Goal: Task Accomplishment & Management: Manage account settings

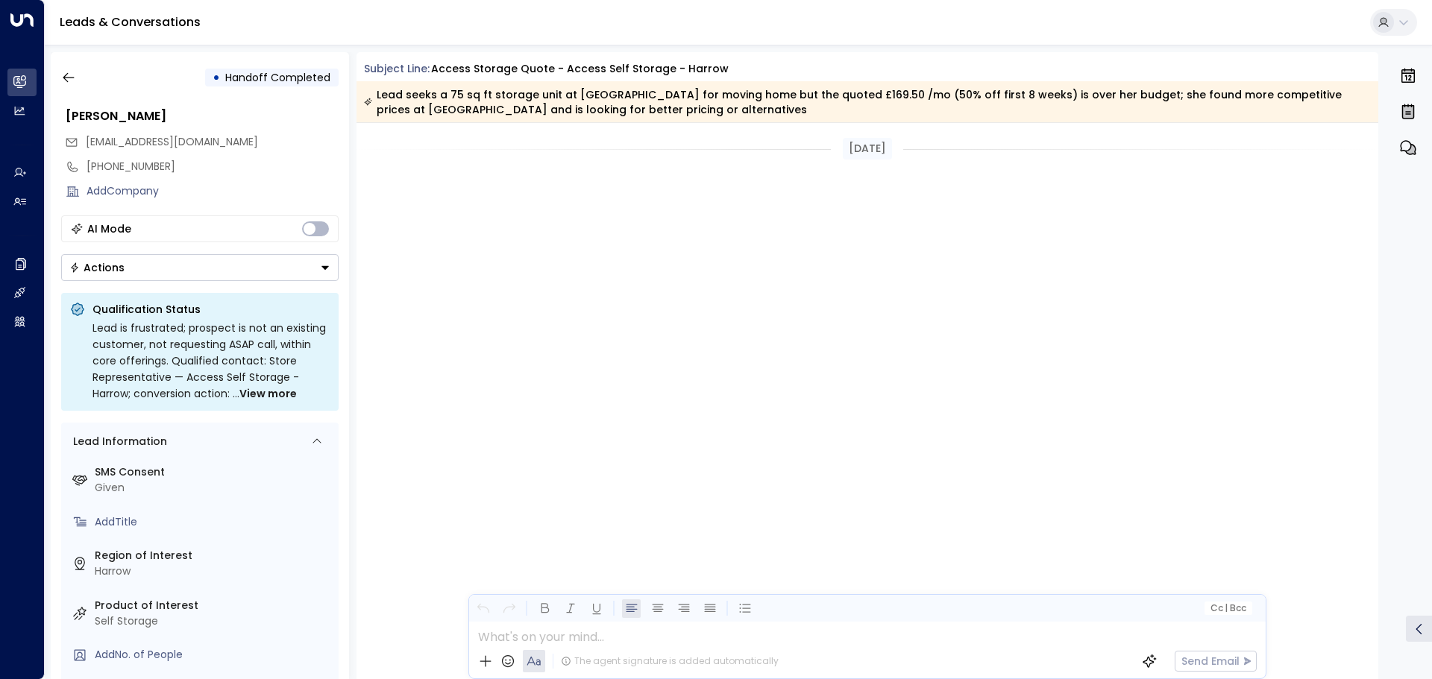
scroll to position [1269, 0]
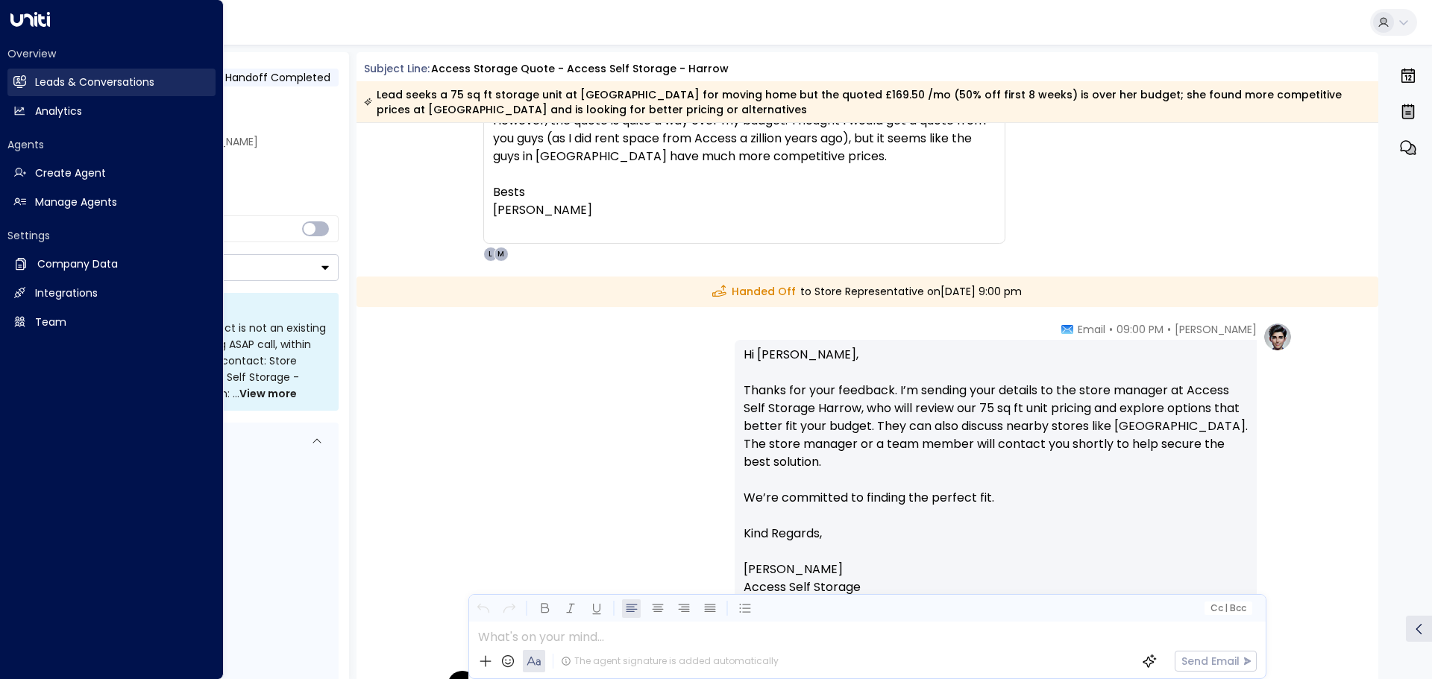
click at [45, 83] on h2 "Leads & Conversations" at bounding box center [94, 83] width 119 height 16
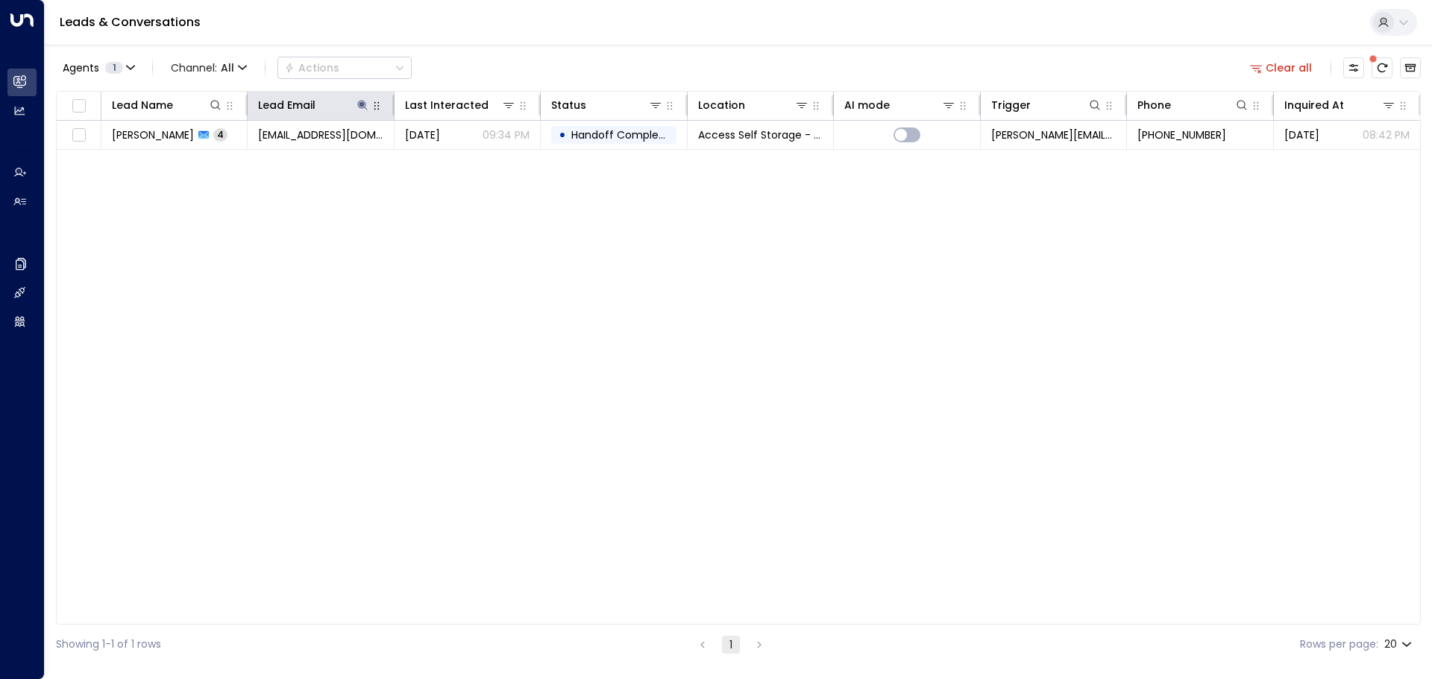
click at [377, 103] on icon "button" at bounding box center [377, 106] width 12 height 12
click at [367, 110] on icon at bounding box center [362, 105] width 12 height 12
click at [453, 161] on icon "button" at bounding box center [456, 159] width 10 height 10
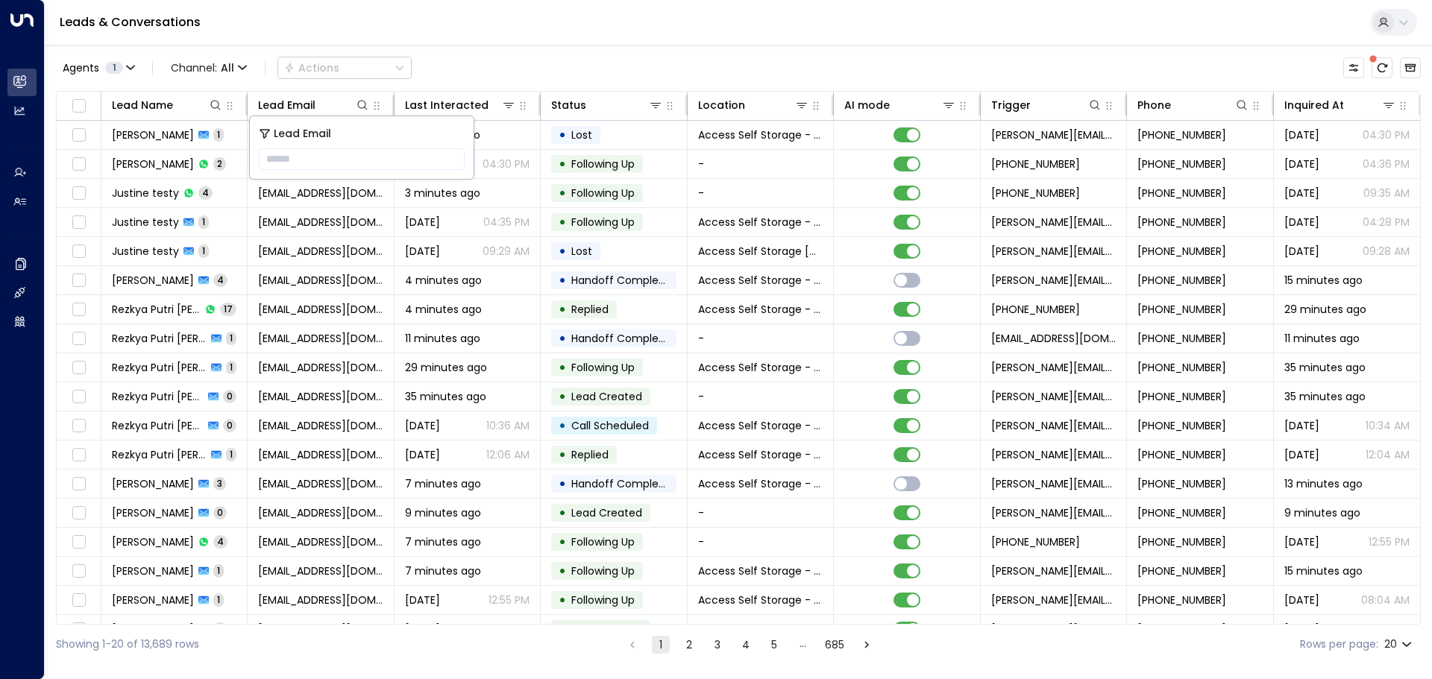
click at [467, 62] on div "Agents 1 Channel: All Actions" at bounding box center [738, 67] width 1365 height 31
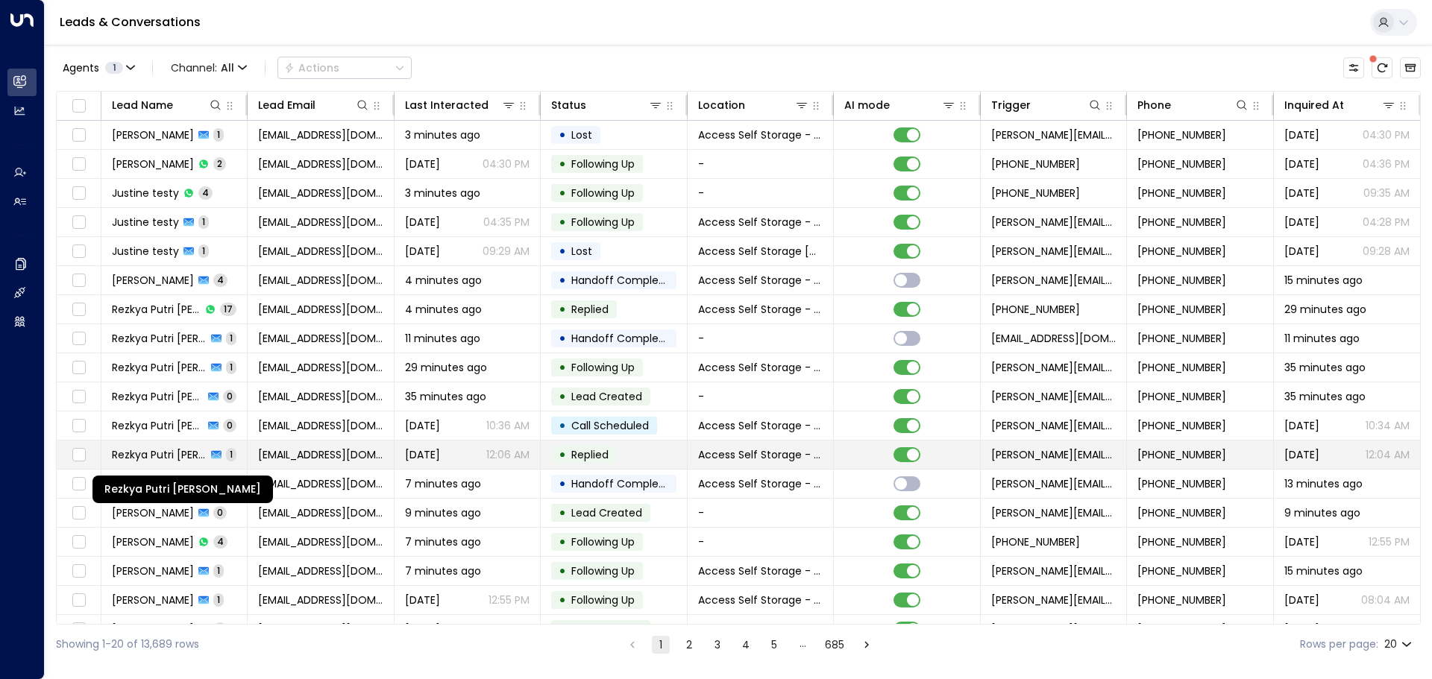
click at [191, 454] on span "Rezkya Putri [PERSON_NAME]" at bounding box center [159, 454] width 95 height 15
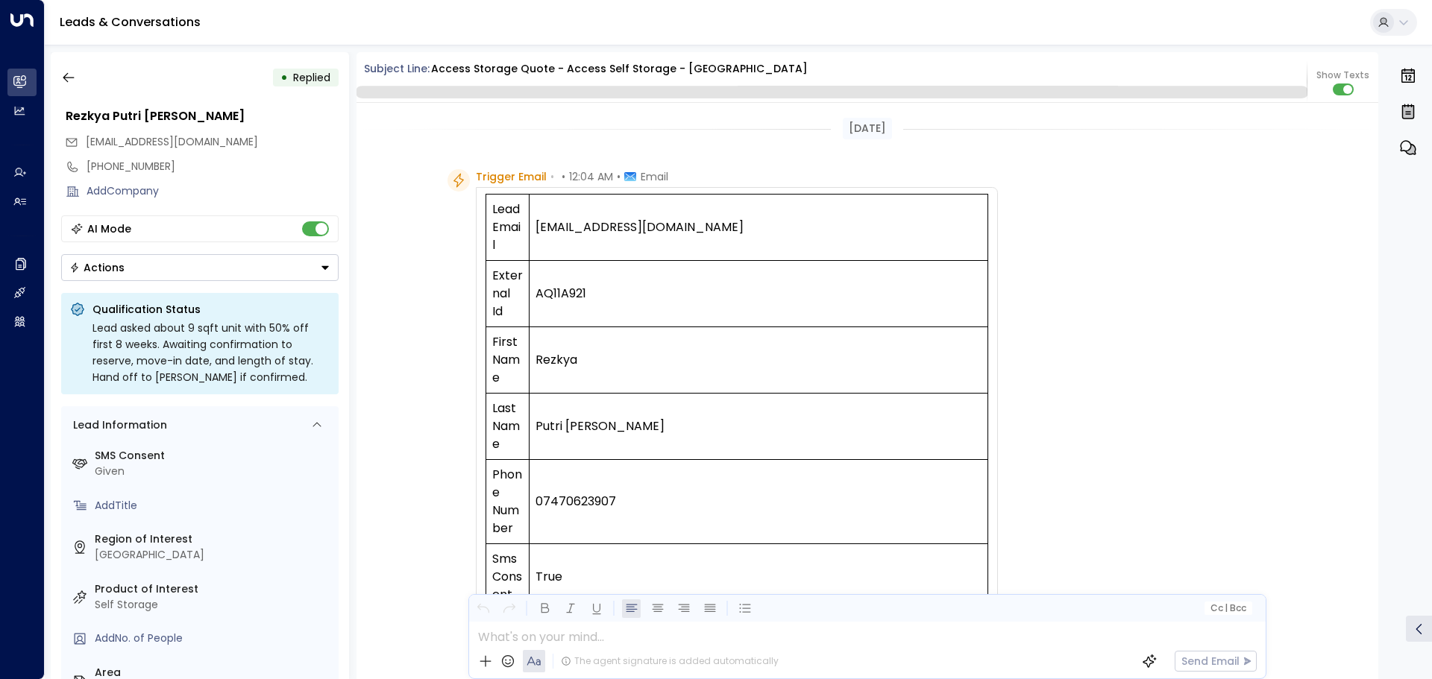
scroll to position [572, 0]
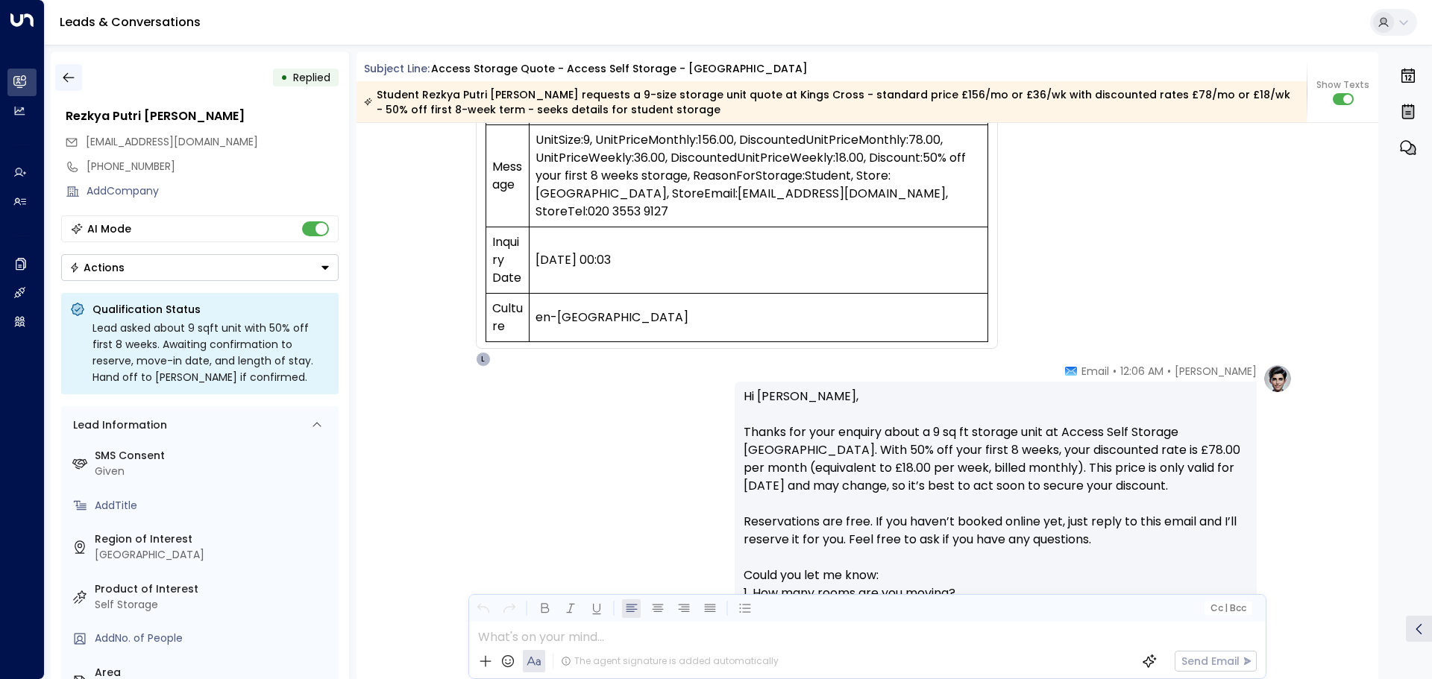
click at [70, 80] on icon "button" at bounding box center [68, 77] width 15 height 15
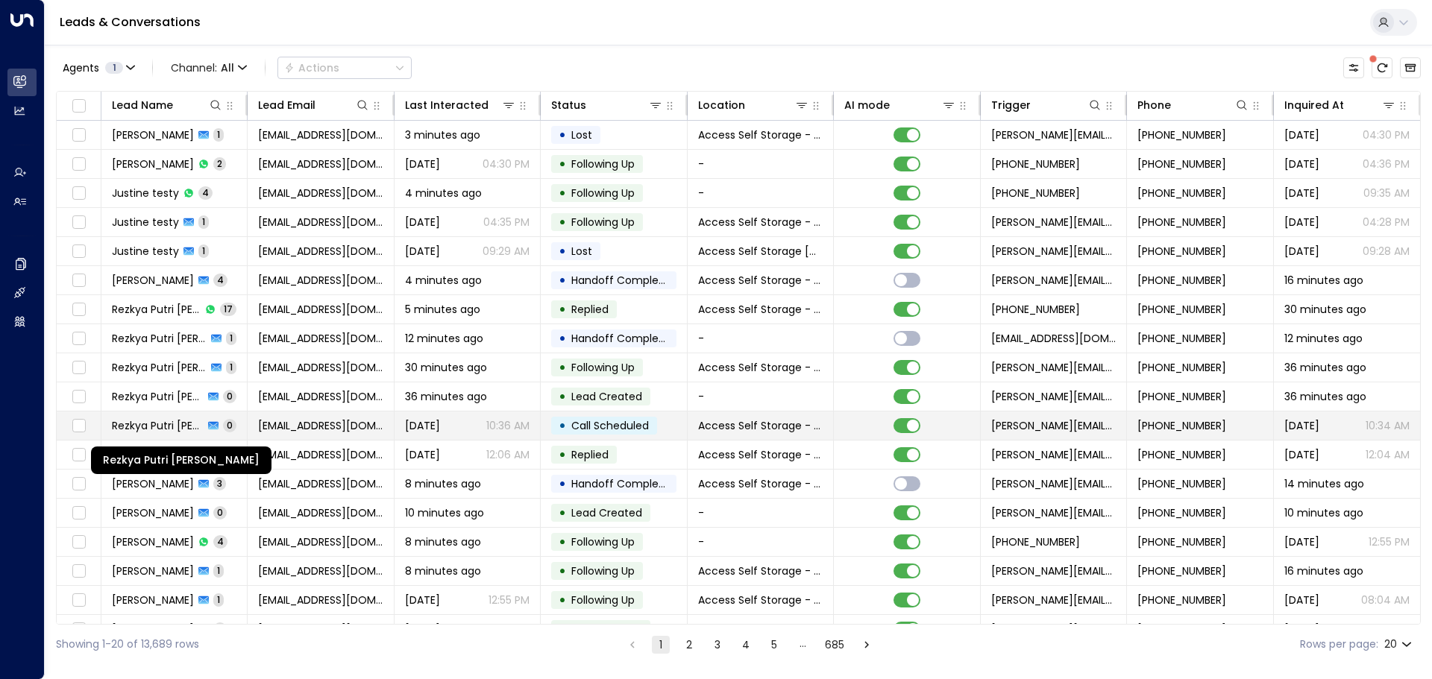
click at [163, 423] on div "Rezkya Putri [PERSON_NAME]" at bounding box center [181, 426] width 136 height 16
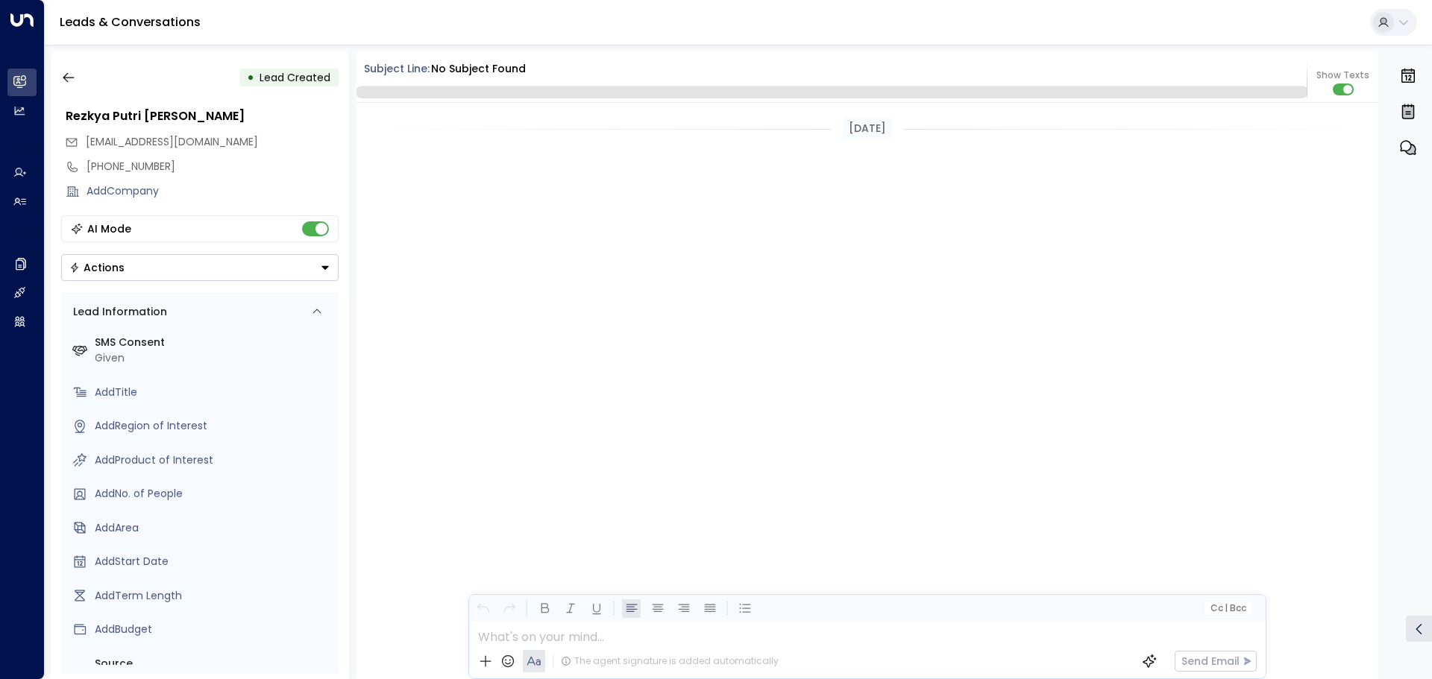
scroll to position [4343, 0]
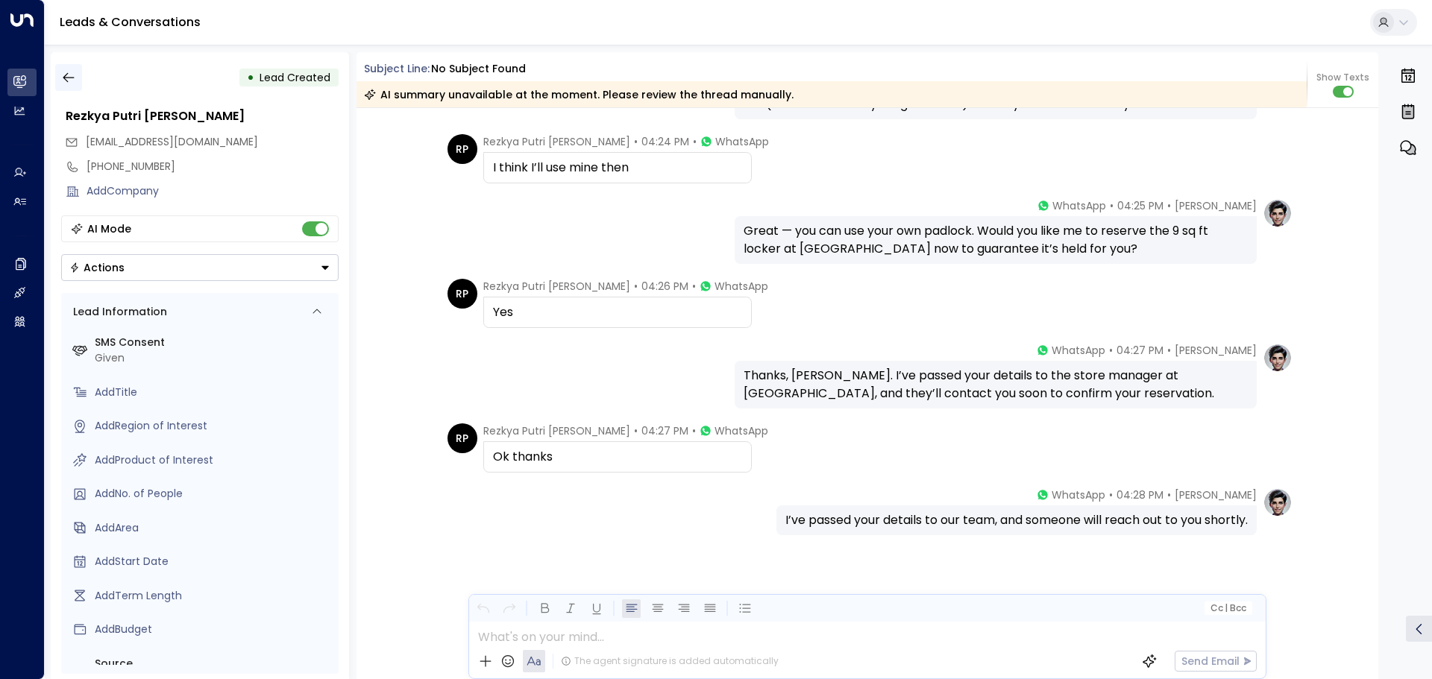
click at [72, 78] on icon "button" at bounding box center [68, 77] width 15 height 15
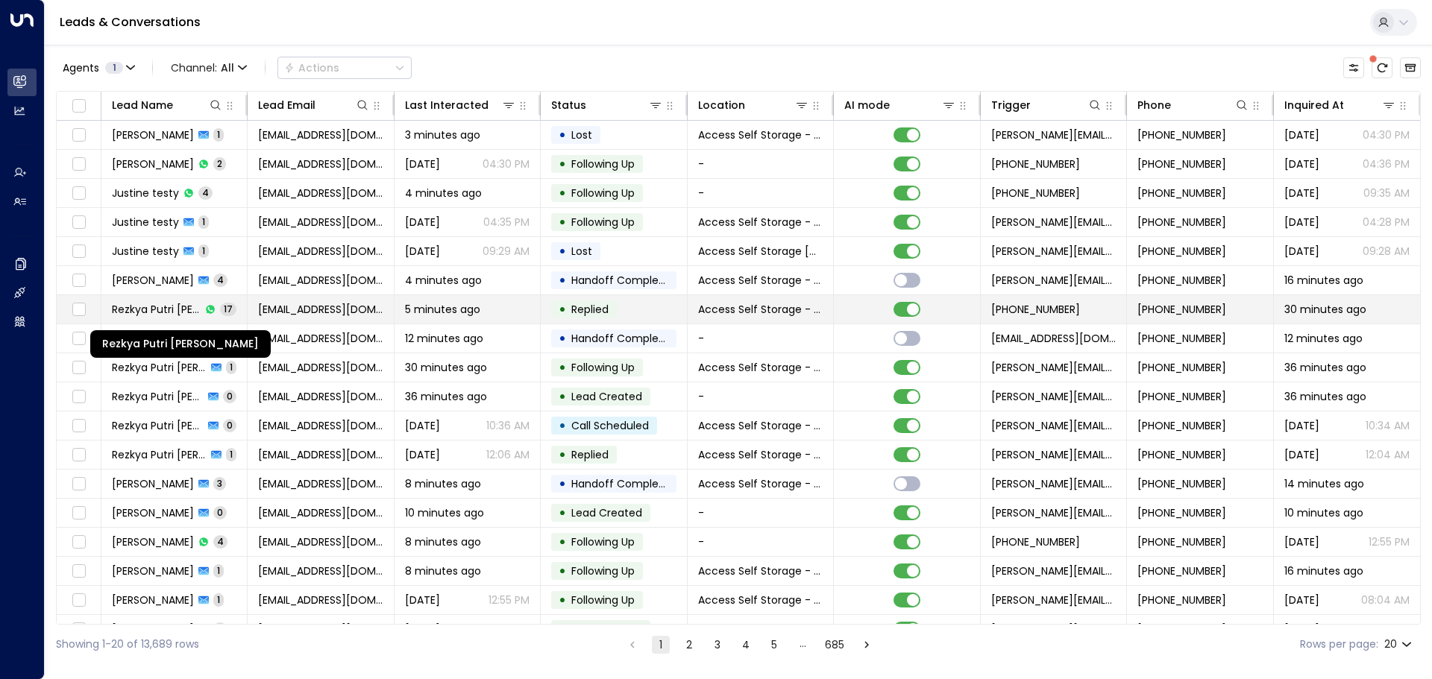
click at [182, 308] on span "Rezkya Putri [PERSON_NAME]" at bounding box center [156, 309] width 89 height 15
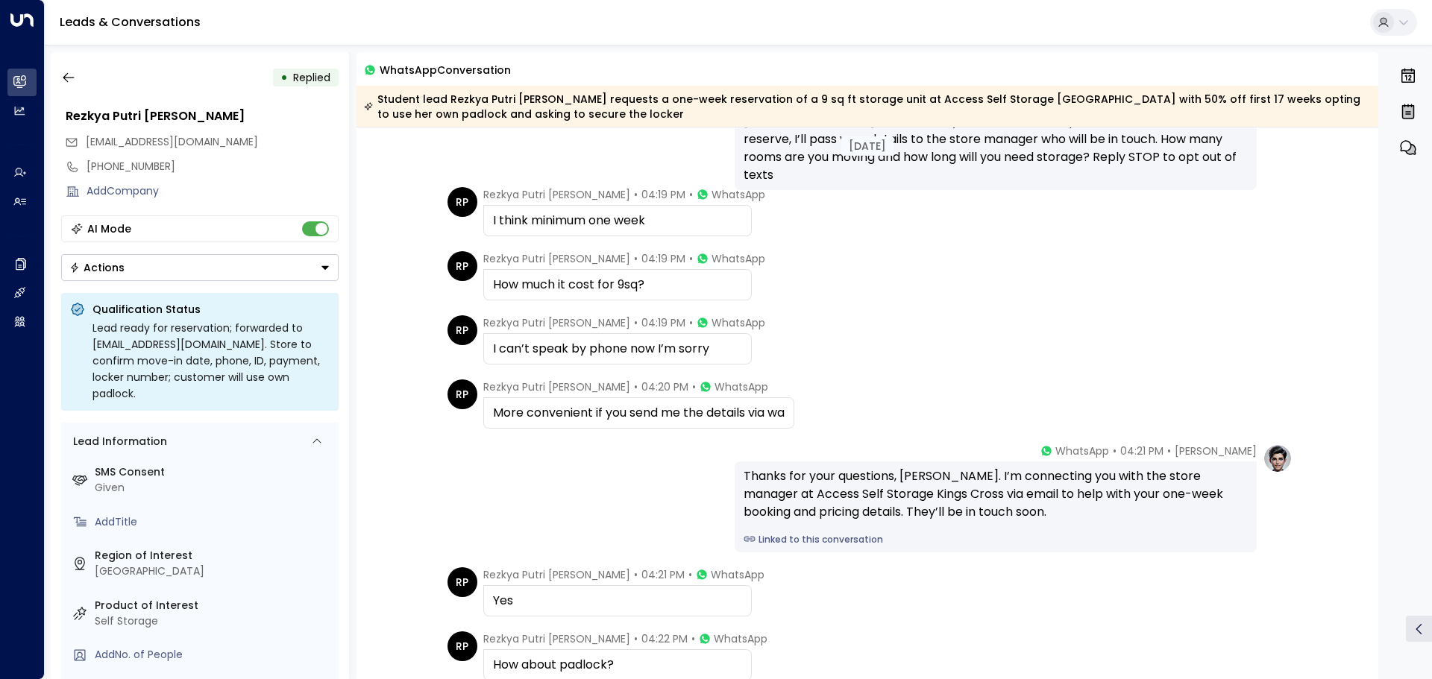
scroll to position [323, 0]
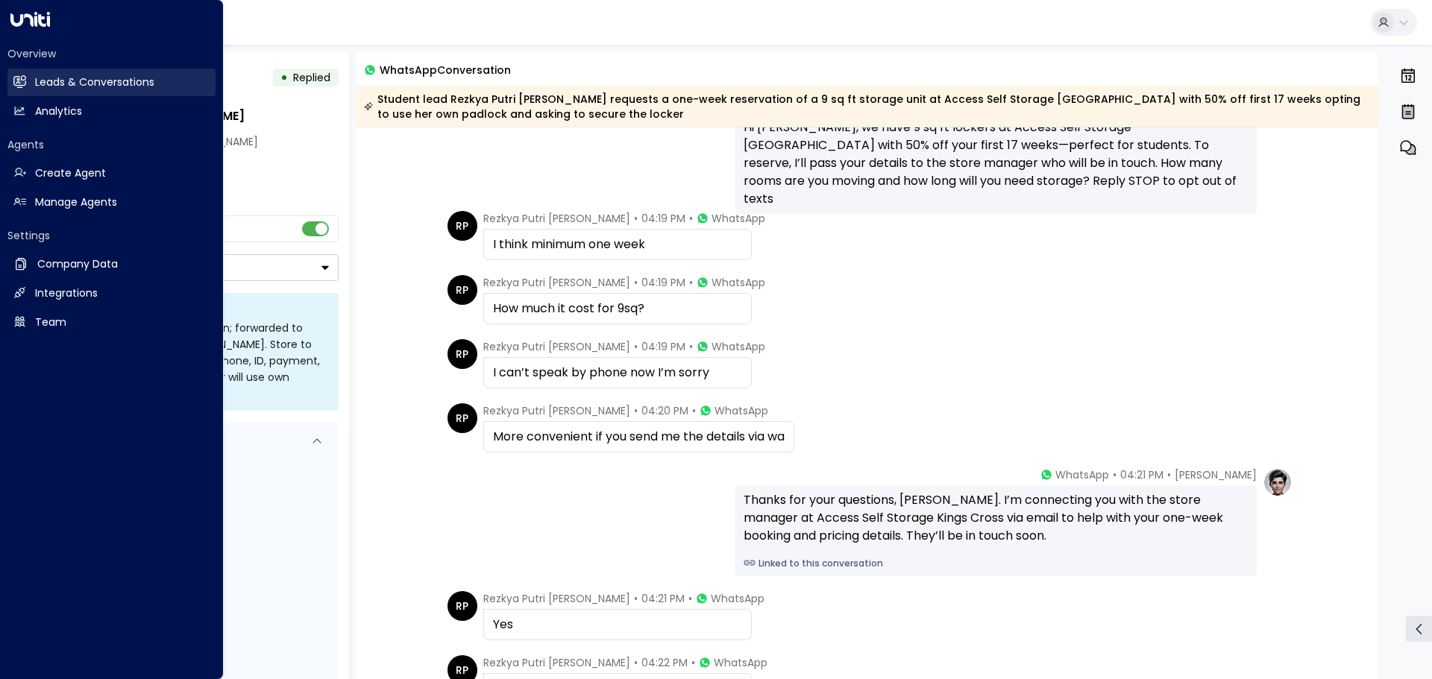
click at [37, 72] on link "Leads & Conversations Leads & Conversations" at bounding box center [111, 83] width 208 height 28
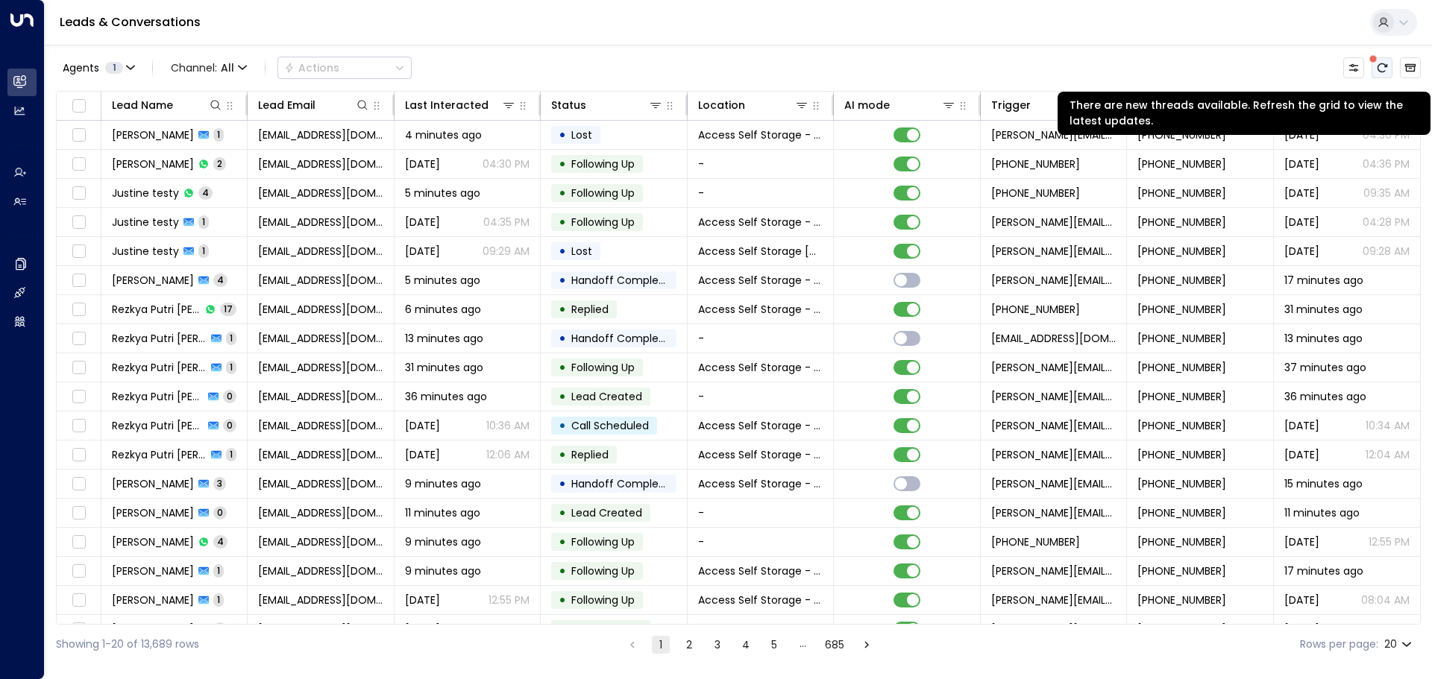
click at [1380, 63] on icon "There are new threads available. Refresh the grid to view the latest updates." at bounding box center [1382, 68] width 12 height 12
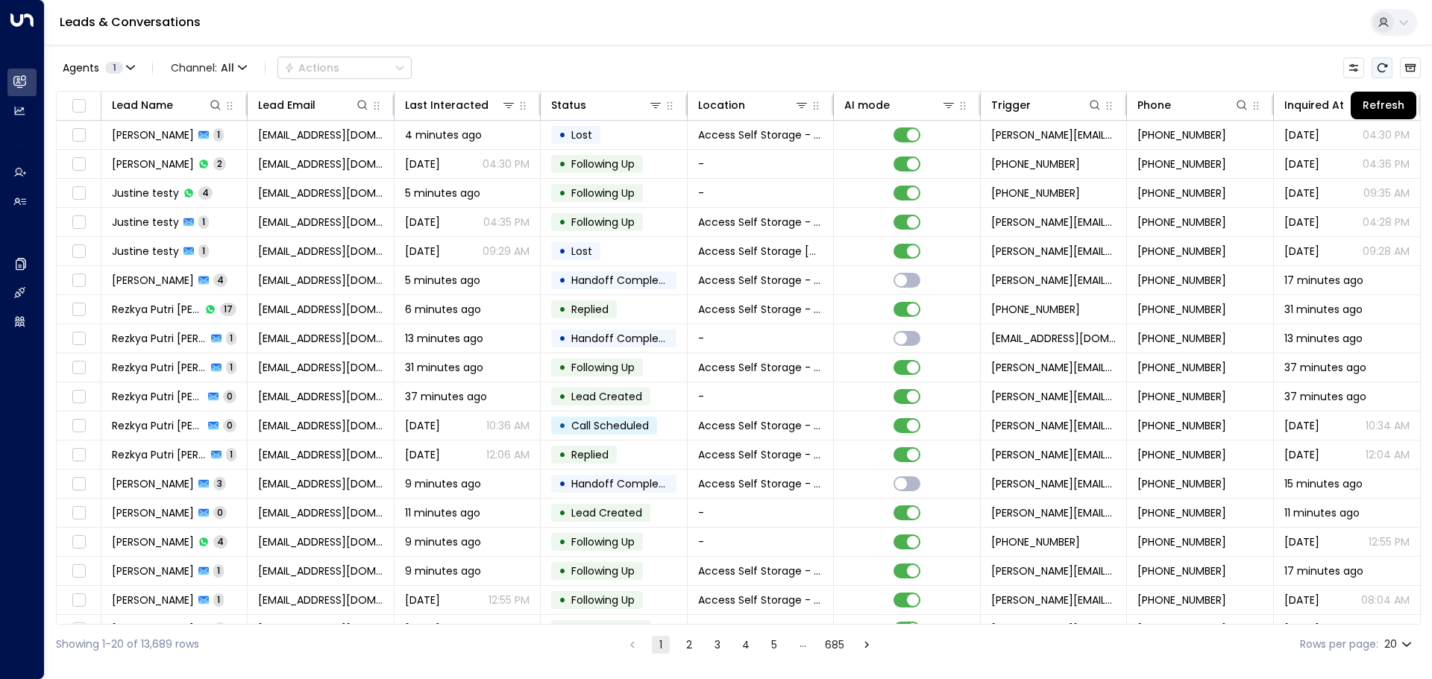
click at [1380, 67] on icon "Refresh" at bounding box center [1382, 68] width 12 height 12
click at [1380, 58] on button "Refresh" at bounding box center [1382, 67] width 21 height 21
click at [1384, 72] on icon "Refresh" at bounding box center [1382, 67] width 10 height 9
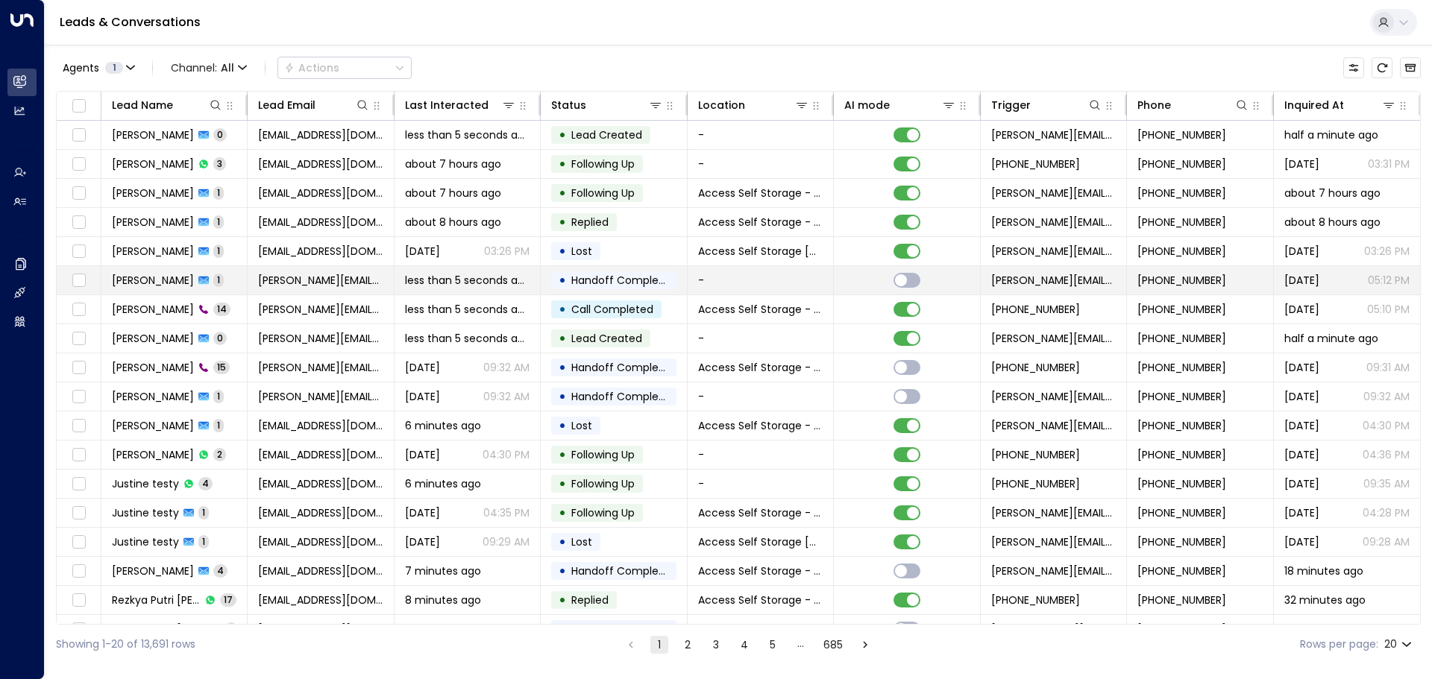
click at [723, 282] on td "-" at bounding box center [761, 280] width 146 height 28
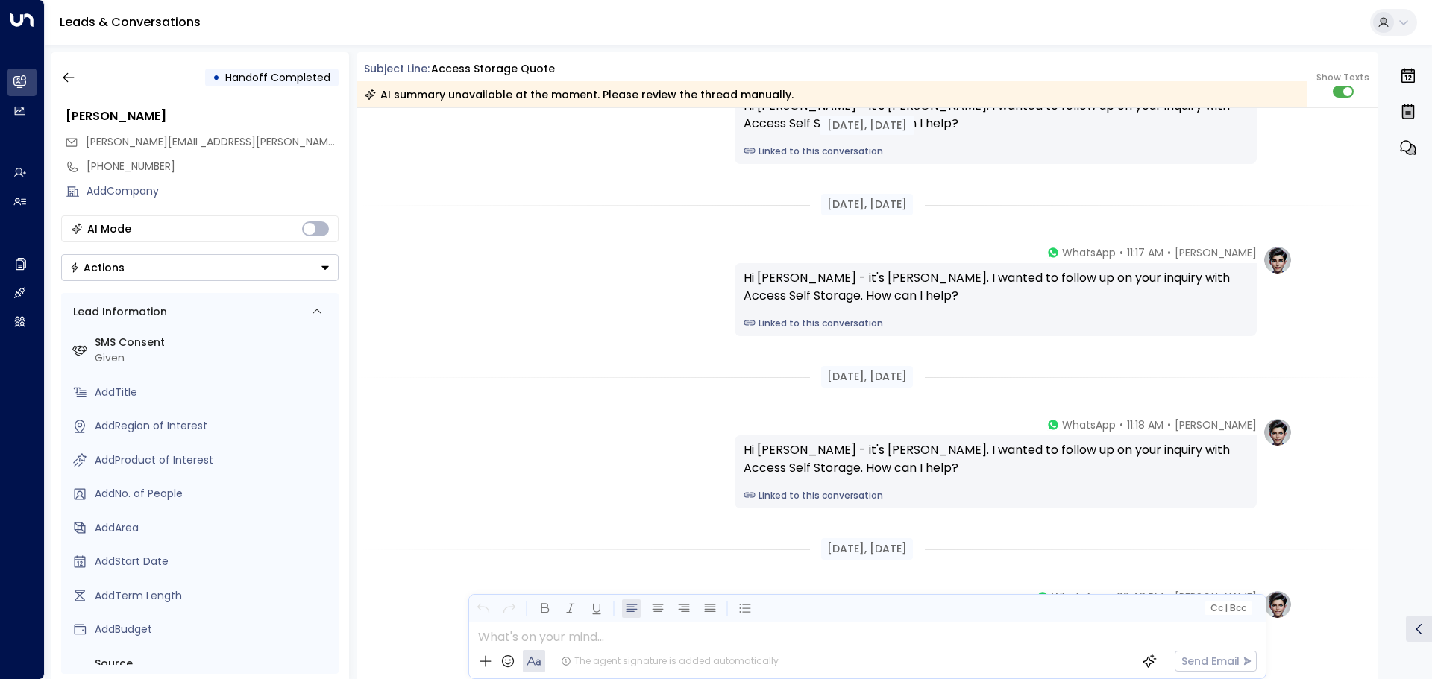
scroll to position [416, 0]
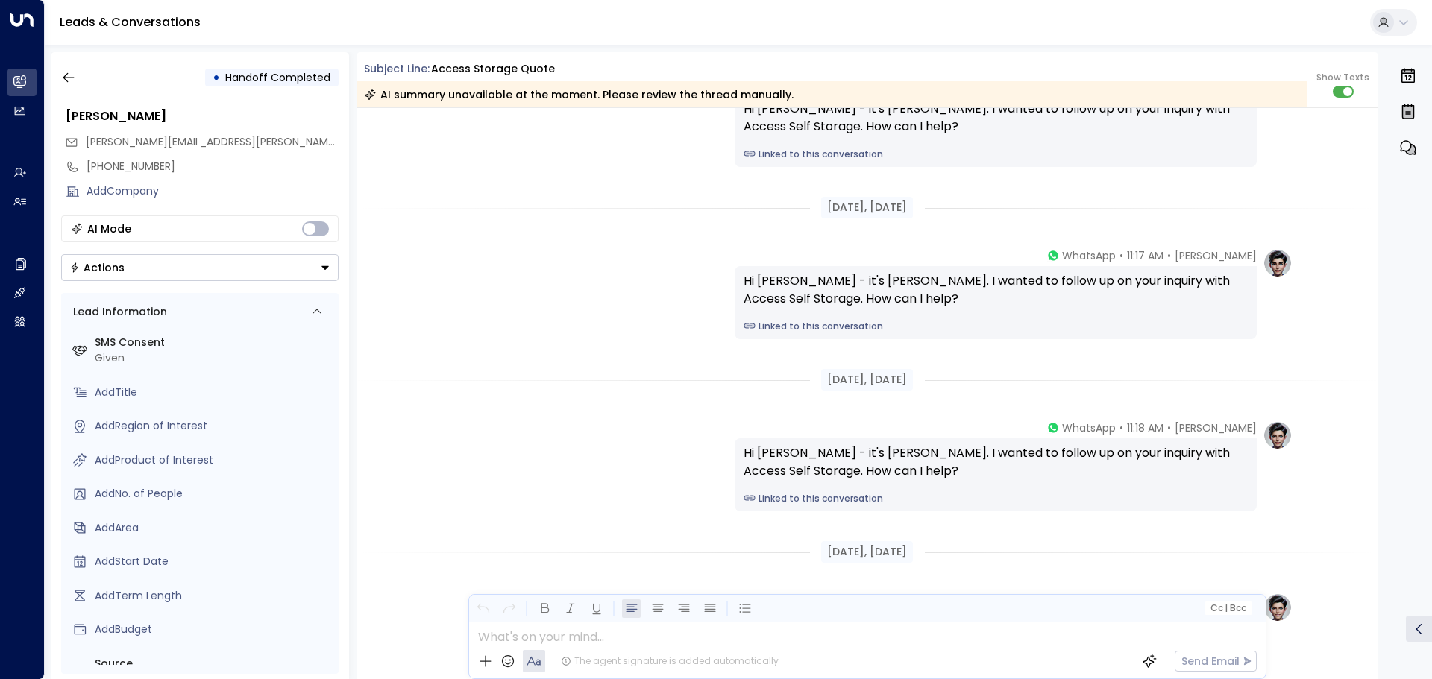
drag, startPoint x: 1378, startPoint y: 366, endPoint x: 1374, endPoint y: 260, distance: 106.0
click at [1374, 260] on div "• Handoff Completed [PERSON_NAME] [PERSON_NAME][EMAIL_ADDRESS][PERSON_NAME][DOM…" at bounding box center [742, 365] width 1382 height 627
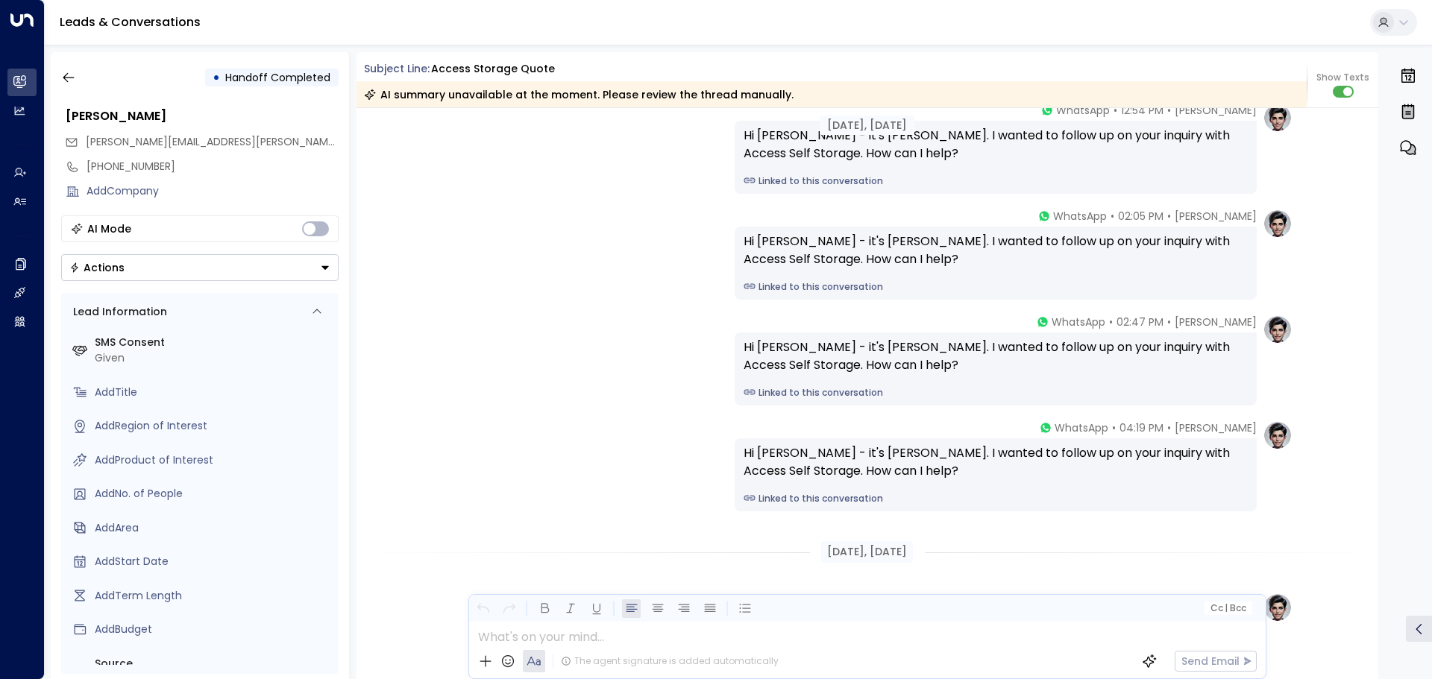
scroll to position [0, 0]
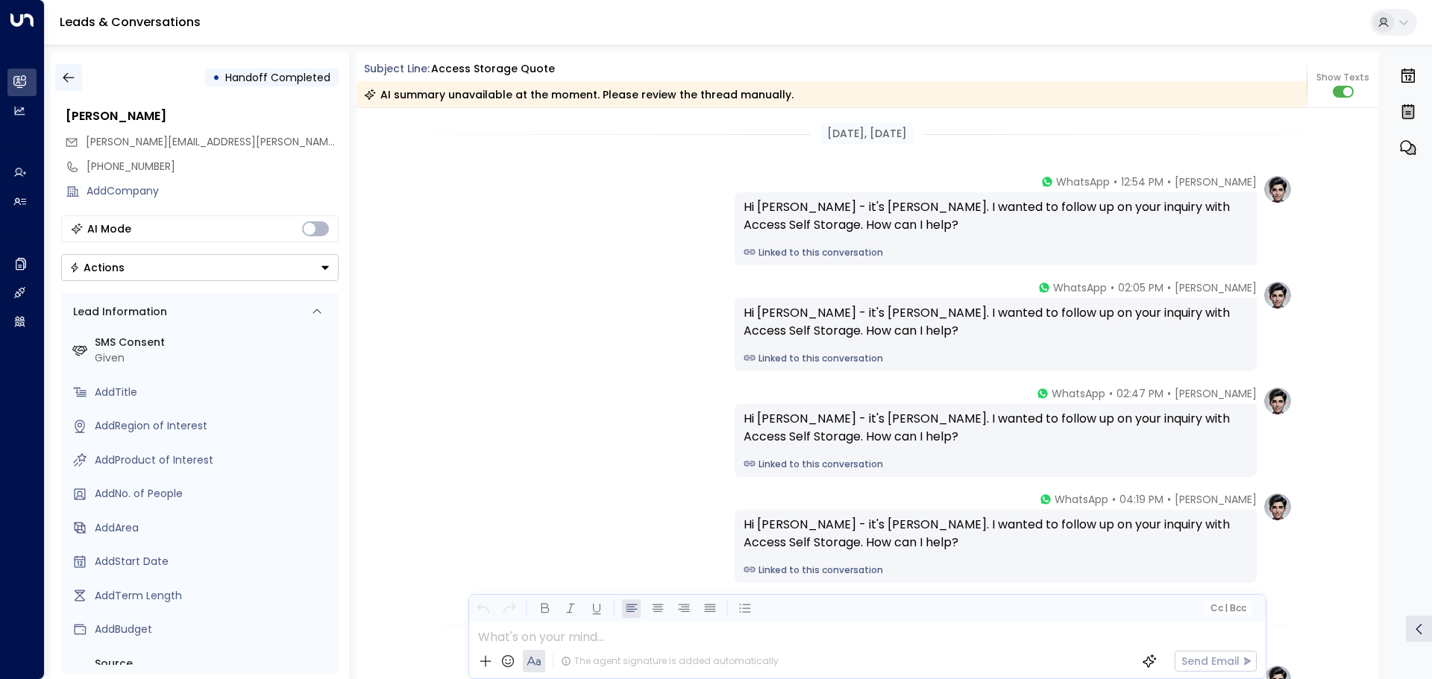
click at [68, 75] on icon "button" at bounding box center [68, 77] width 15 height 15
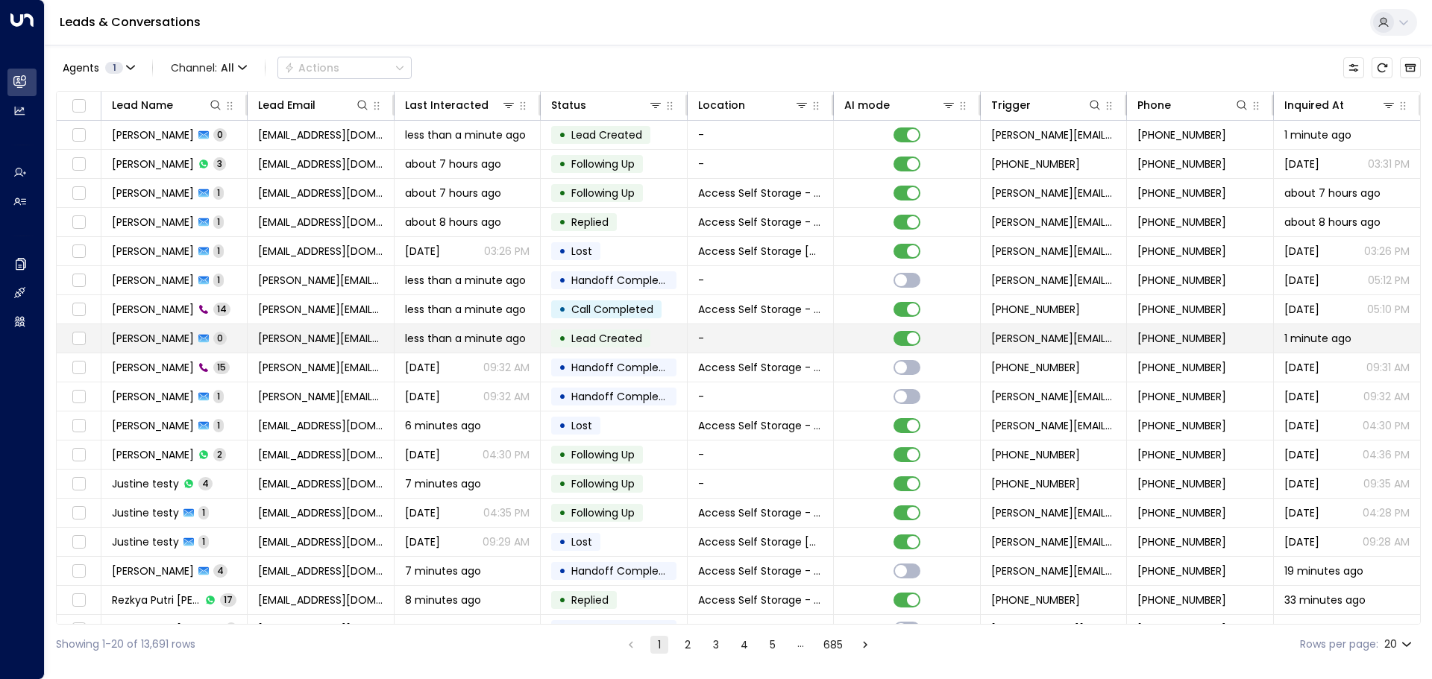
click at [233, 340] on td "[PERSON_NAME] 0" at bounding box center [174, 338] width 146 height 28
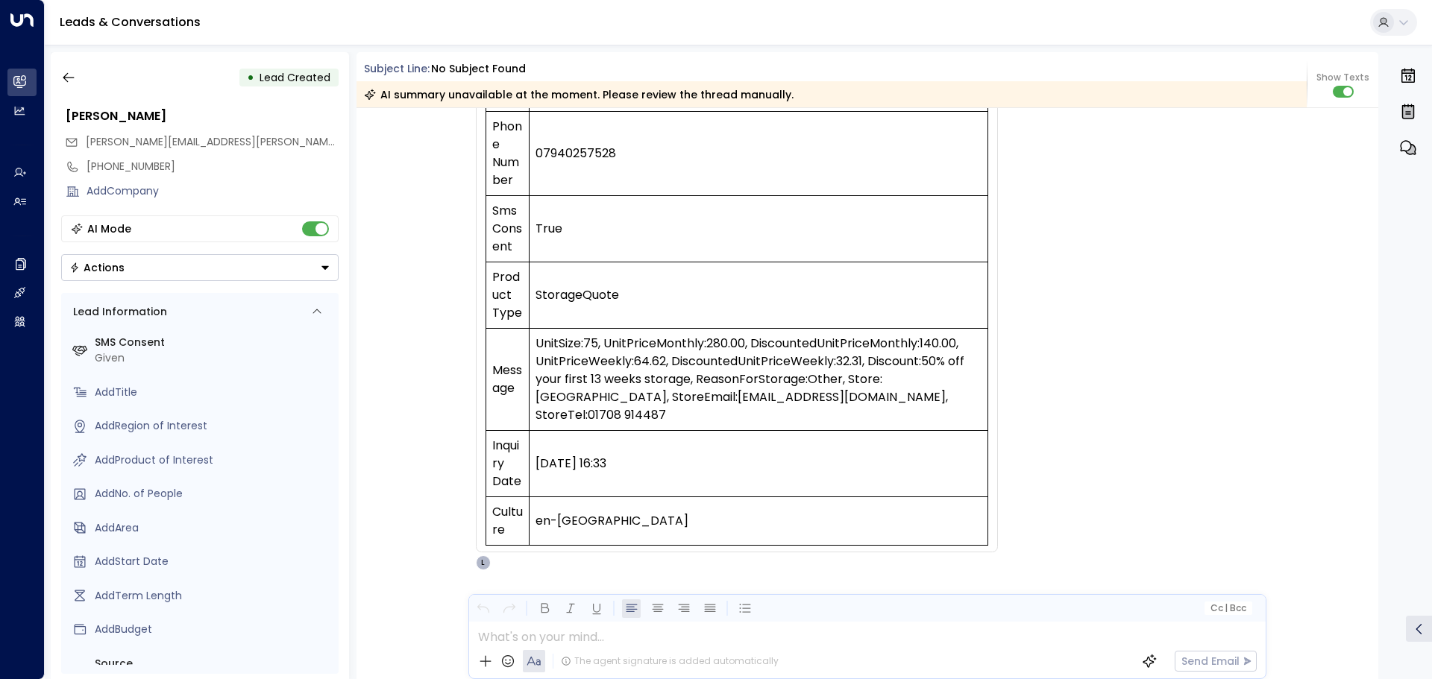
scroll to position [1869, 0]
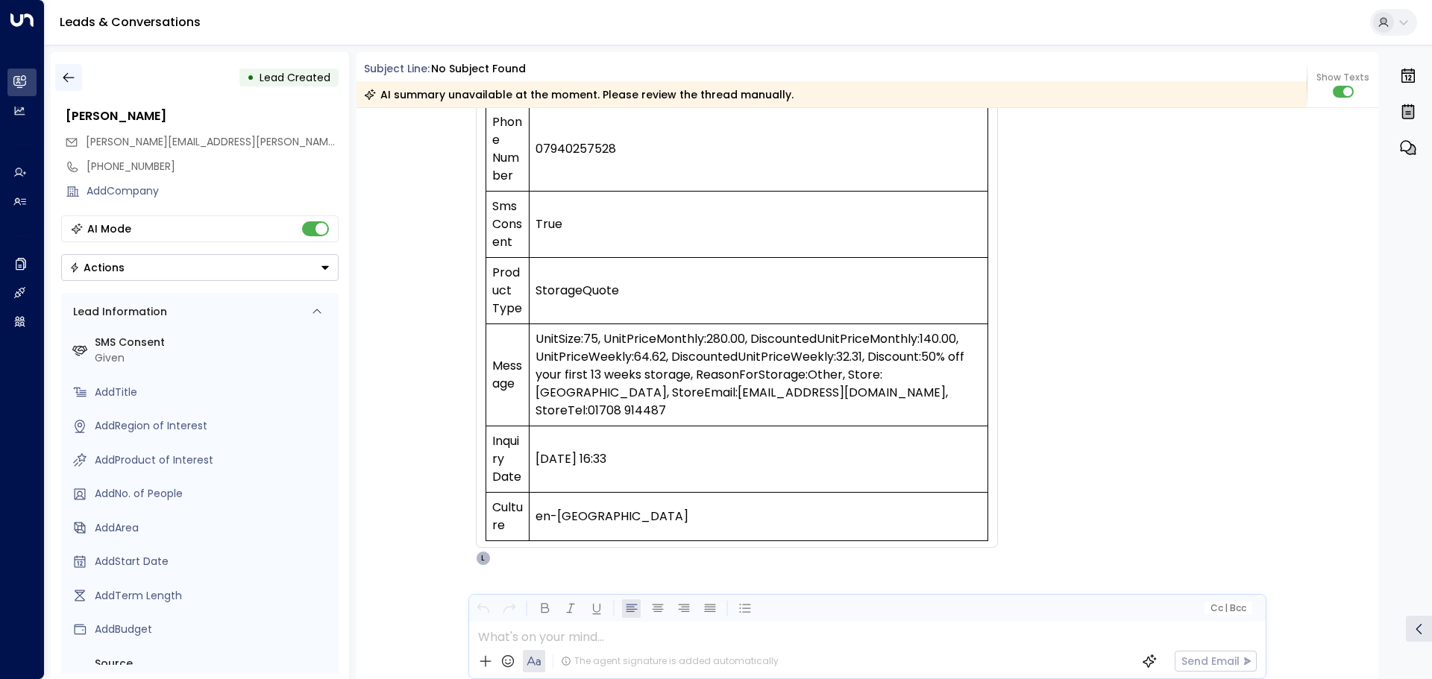
click at [75, 79] on icon "button" at bounding box center [68, 77] width 15 height 15
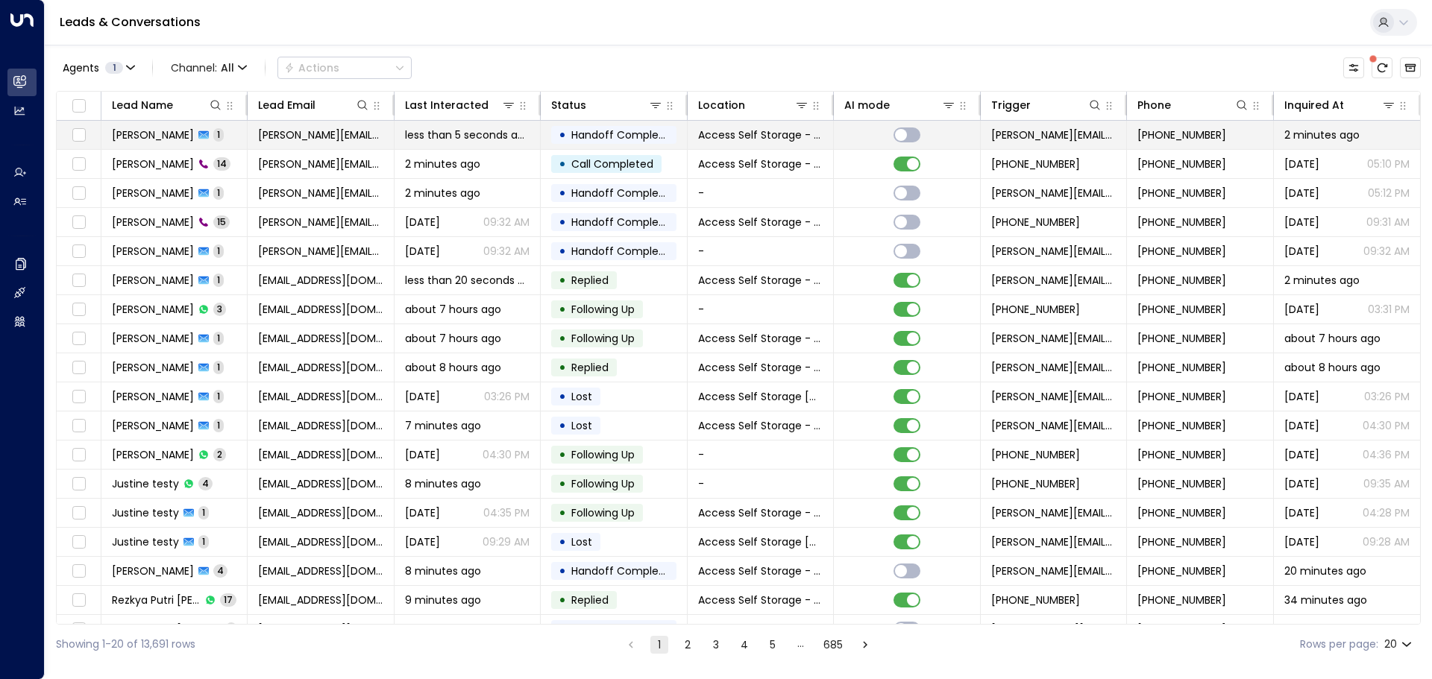
click at [532, 135] on td "less than 5 seconds ago" at bounding box center [468, 135] width 146 height 28
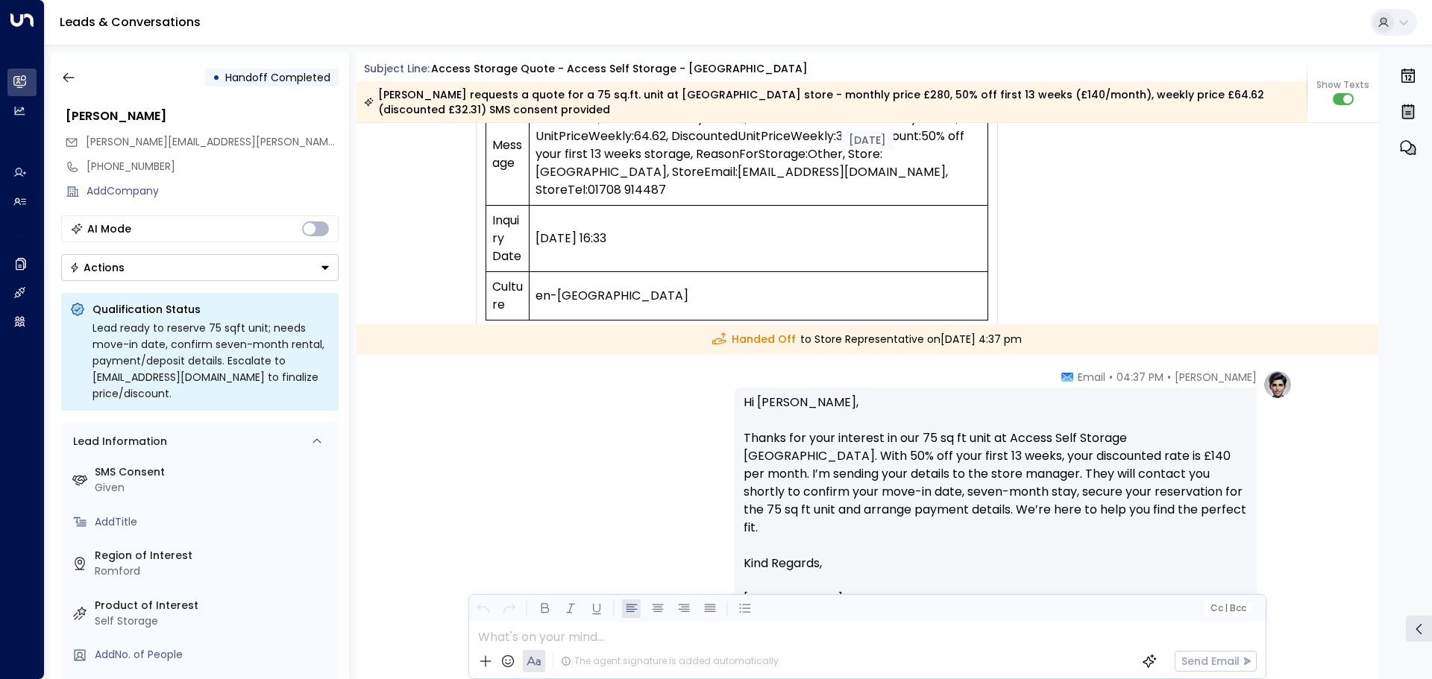
scroll to position [3261, 0]
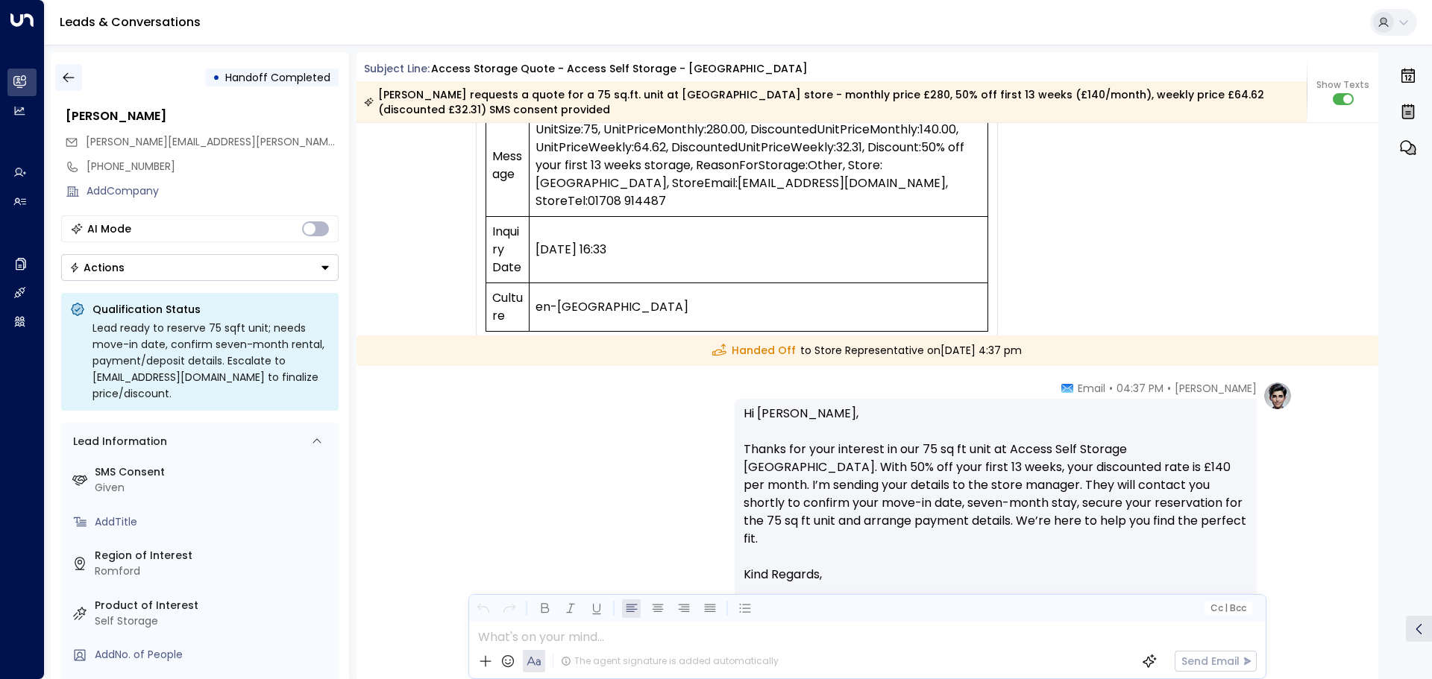
click at [69, 77] on icon "button" at bounding box center [68, 77] width 15 height 15
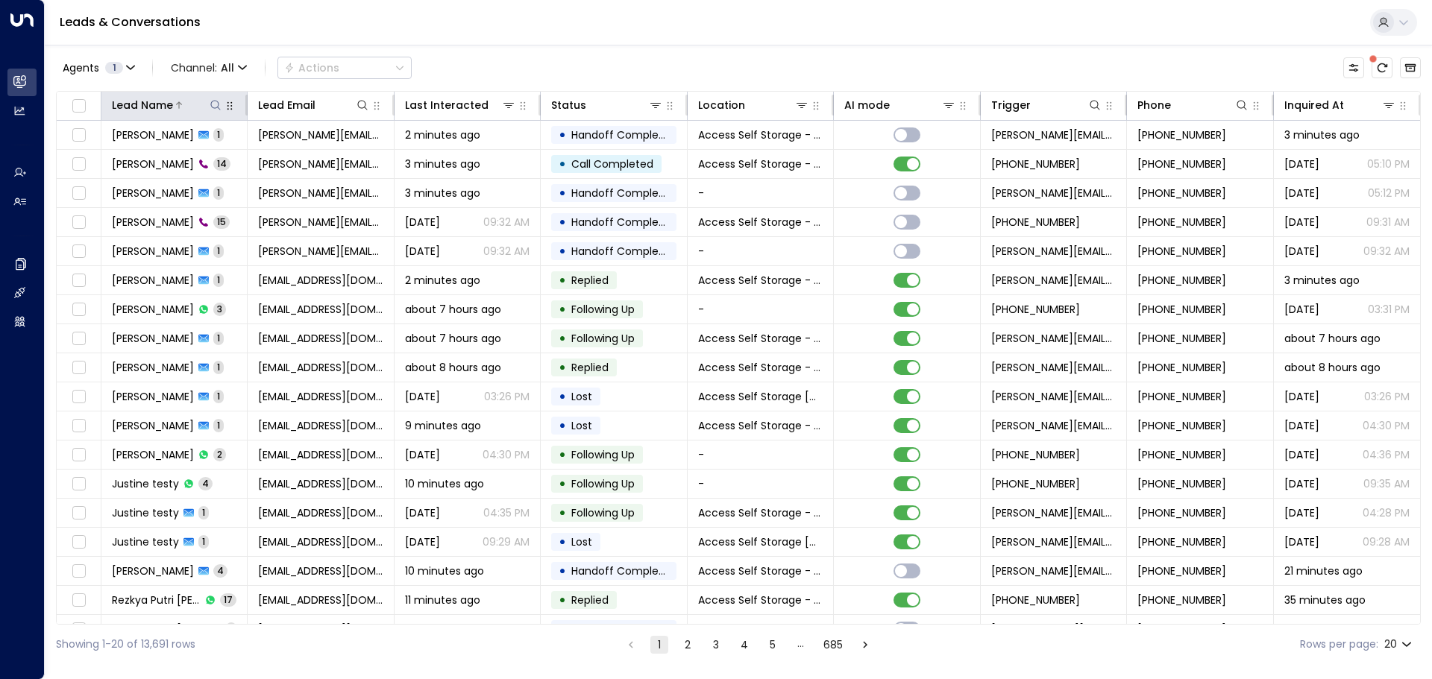
click at [211, 105] on icon at bounding box center [216, 105] width 10 height 10
type input "**********"
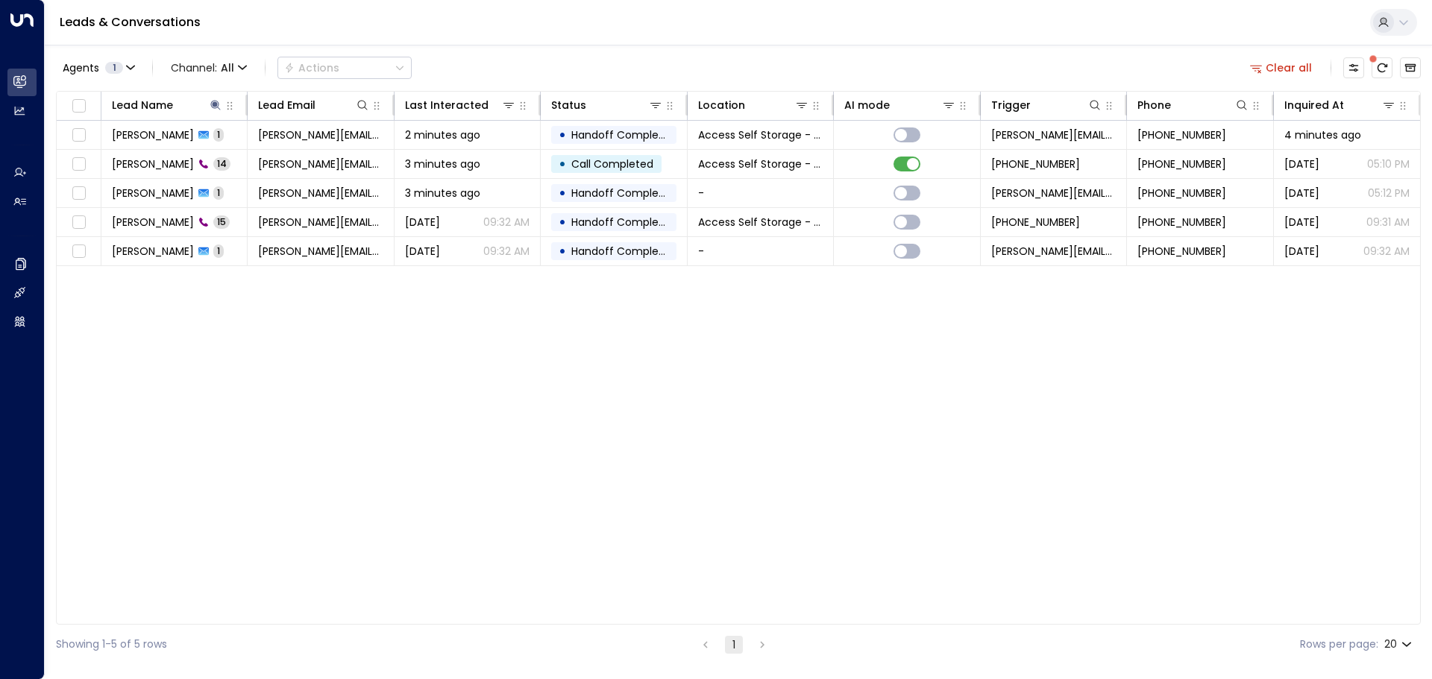
drag, startPoint x: 200, startPoint y: 358, endPoint x: 198, endPoint y: 345, distance: 12.8
click at [200, 357] on div "Lead Name Lead Email Last Interacted Status Location AI mode Trigger Phone Inqu…" at bounding box center [738, 358] width 1365 height 534
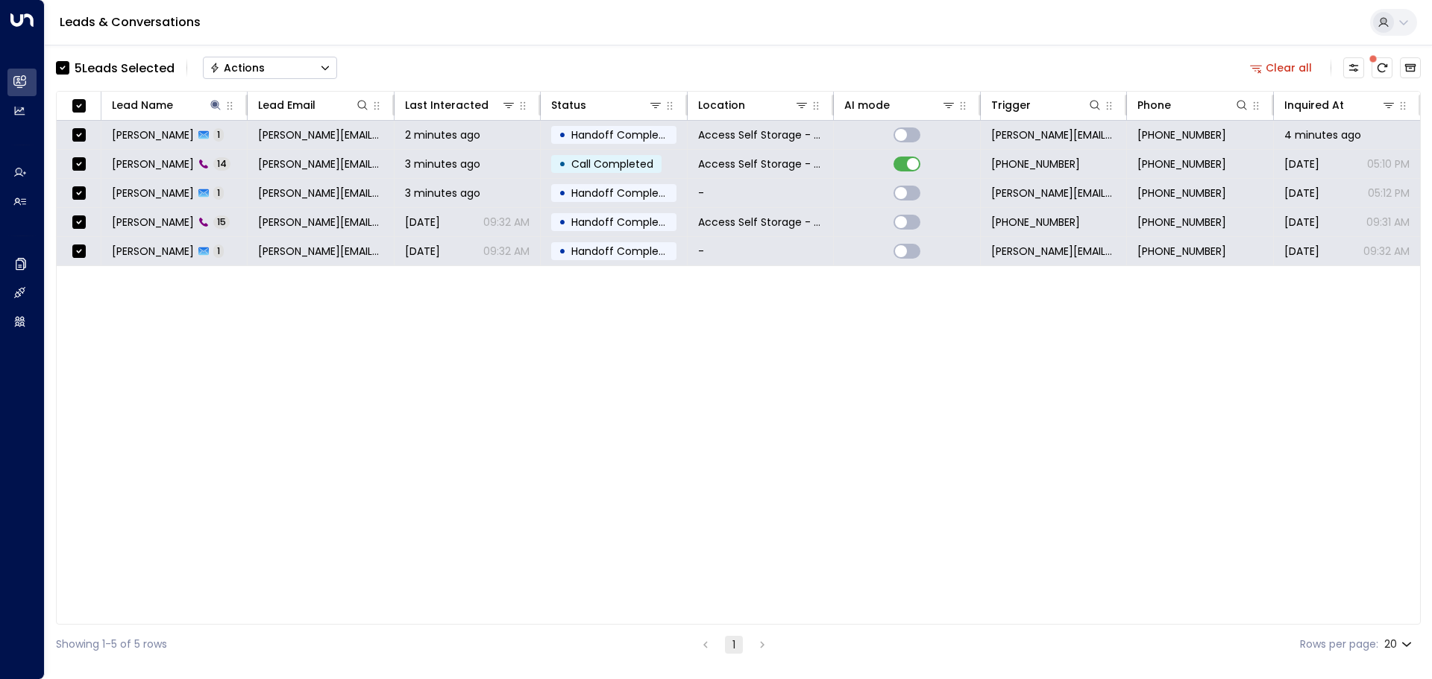
click at [328, 68] on icon "Button group with a nested menu" at bounding box center [324, 68] width 7 height 4
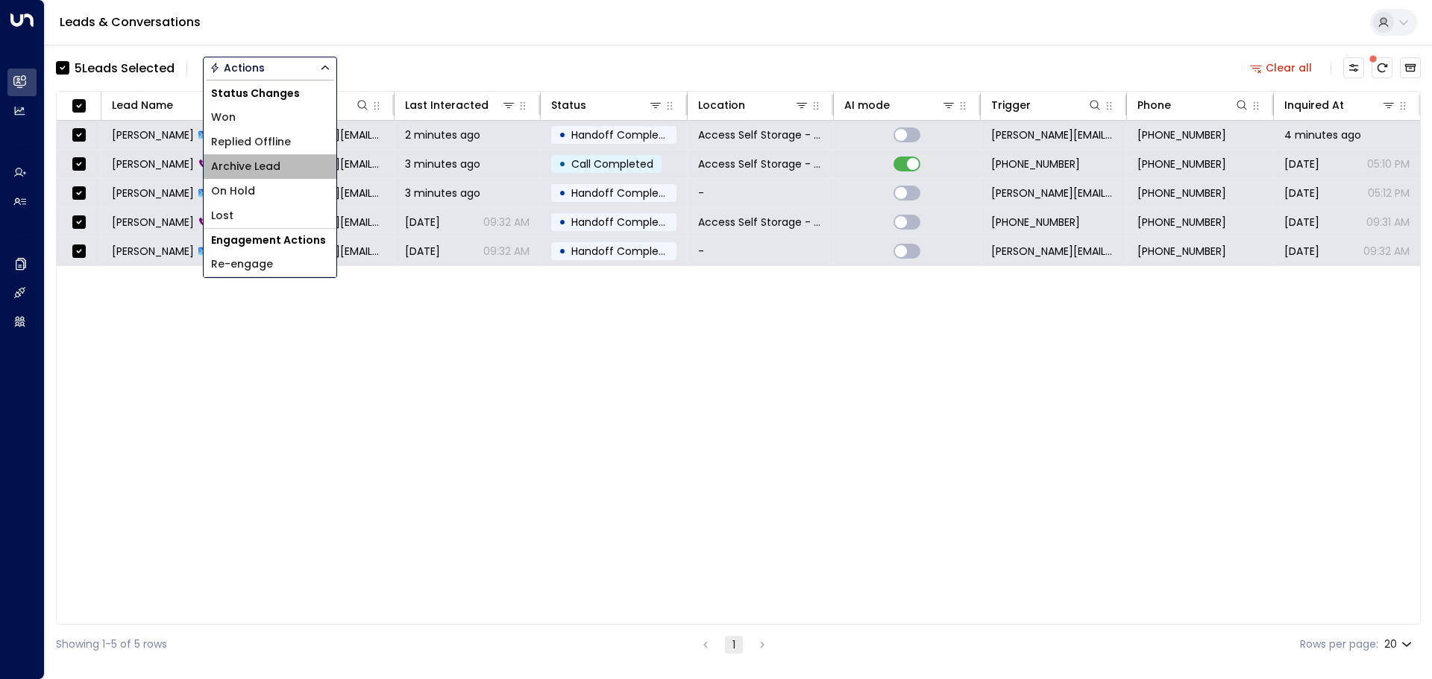
click at [283, 163] on li "Archive Lead" at bounding box center [270, 166] width 133 height 25
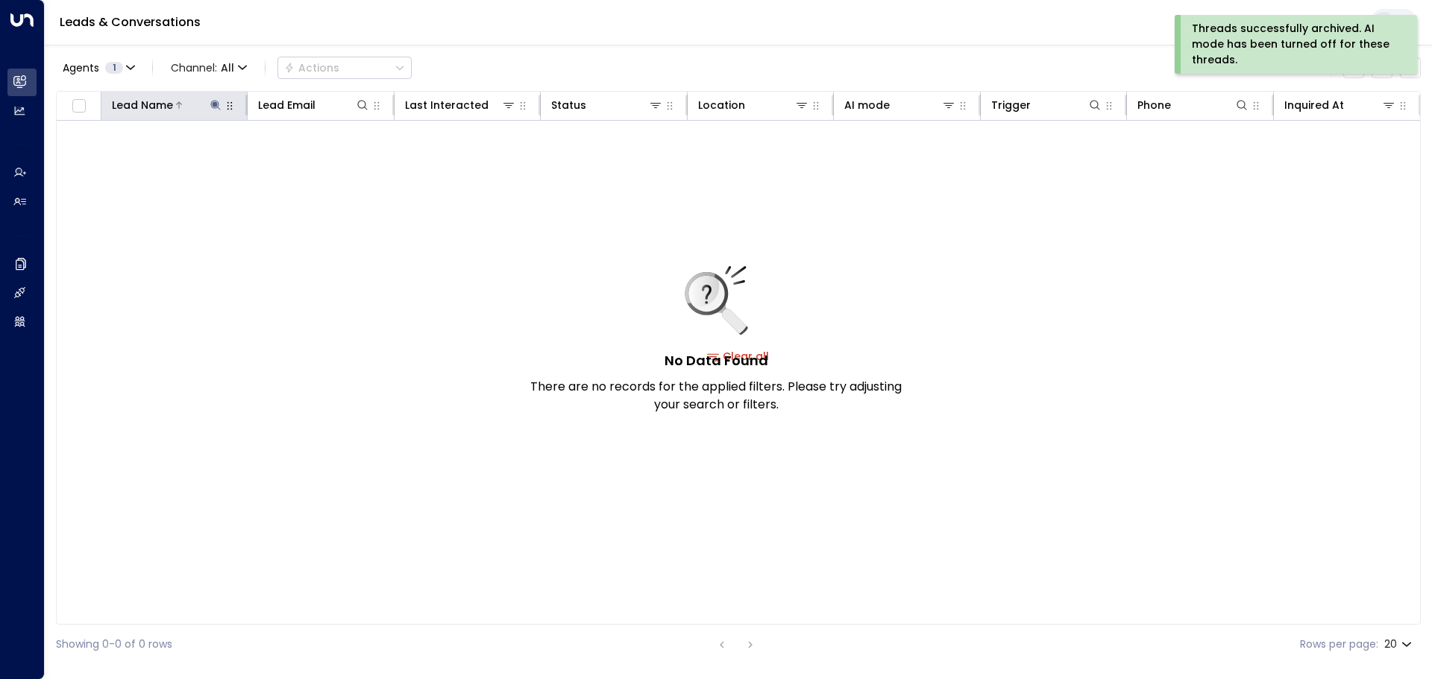
click at [213, 104] on icon at bounding box center [216, 105] width 10 height 10
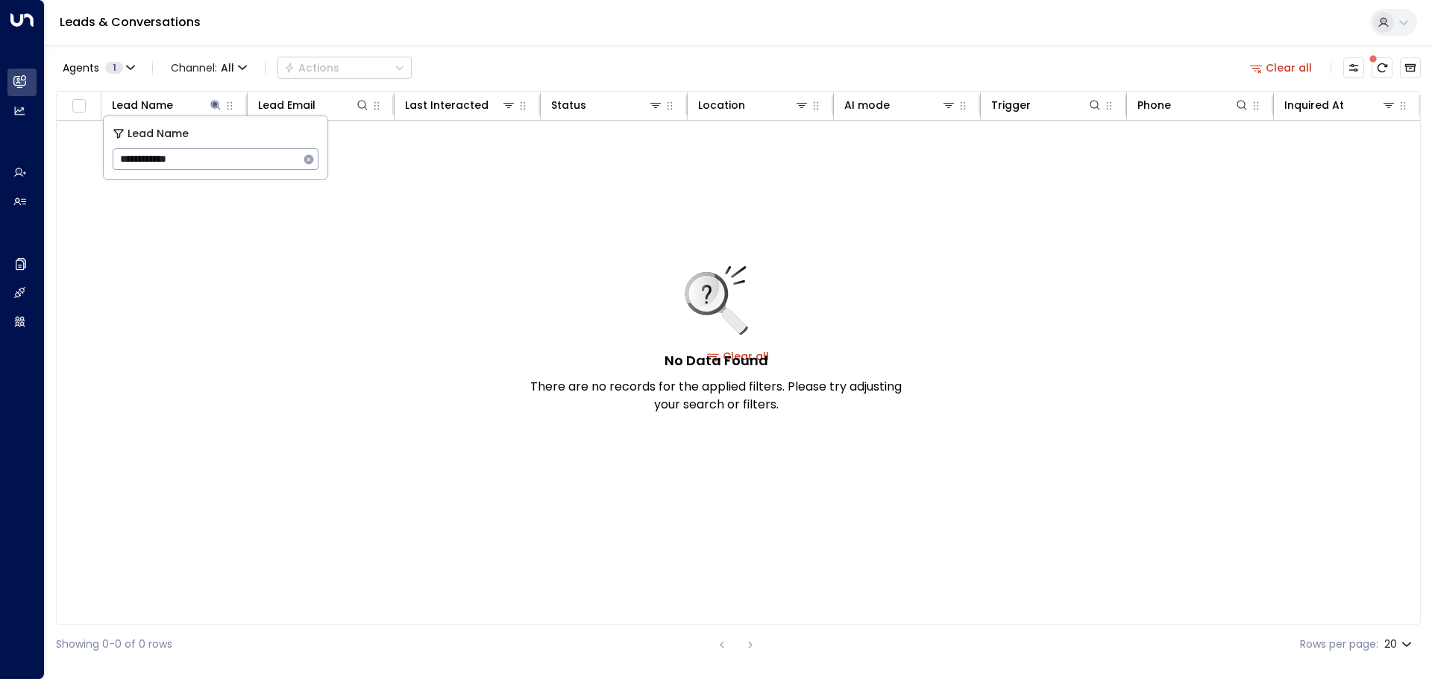
click at [307, 163] on icon "button" at bounding box center [309, 159] width 10 height 10
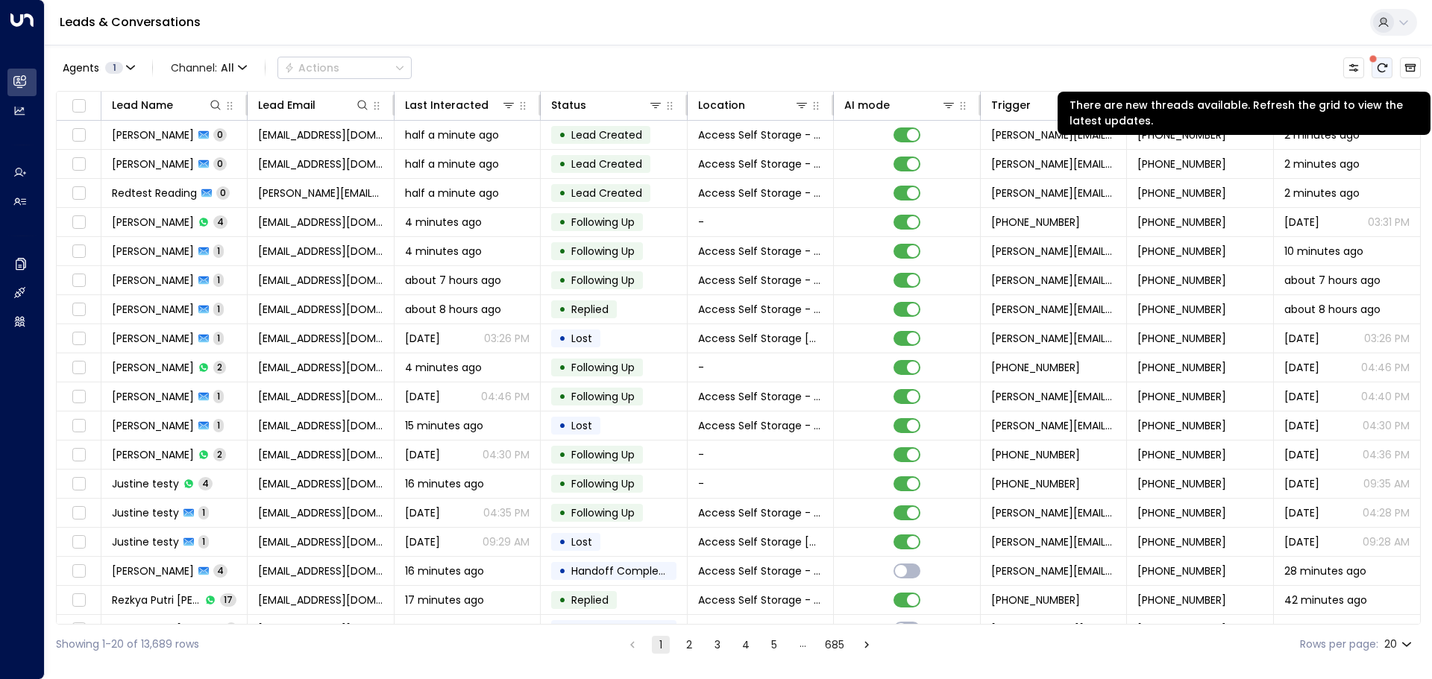
click at [1383, 63] on icon "There are new threads available. Refresh the grid to view the latest updates." at bounding box center [1382, 68] width 12 height 12
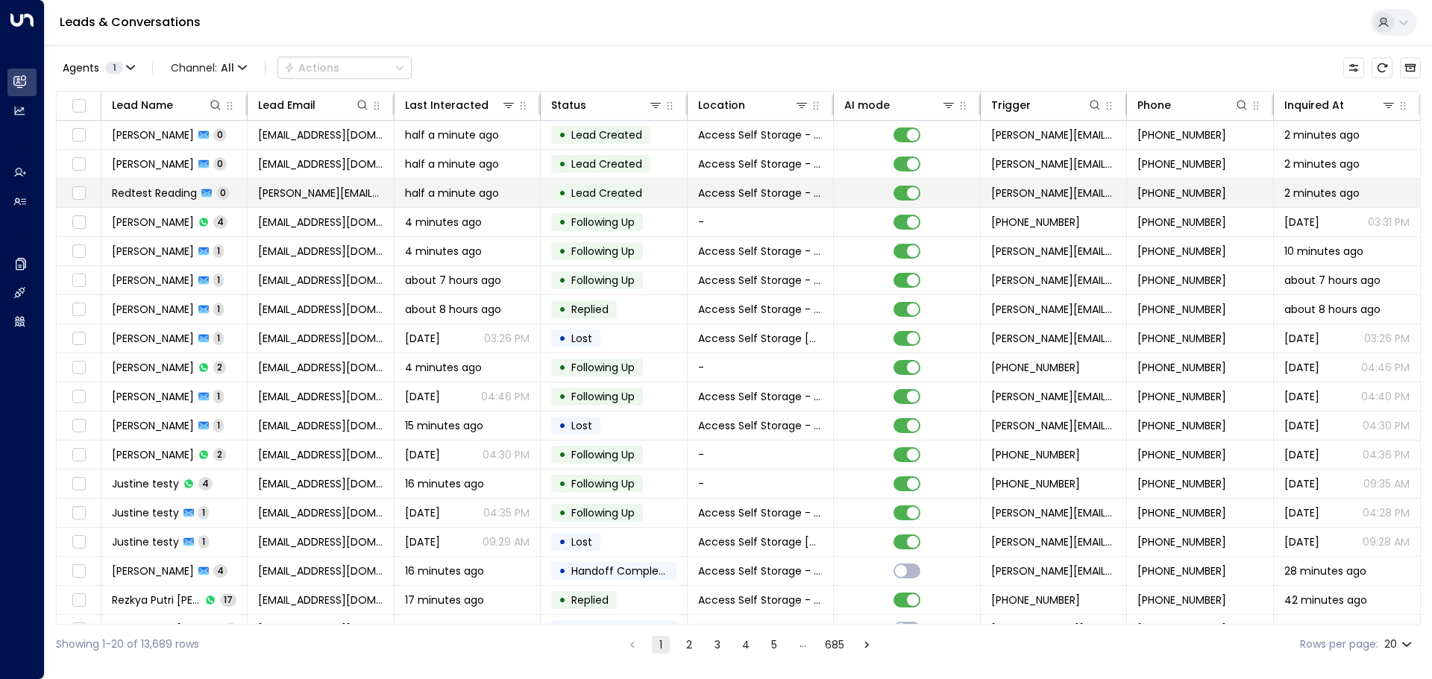
click at [521, 193] on div "half a minute ago" at bounding box center [467, 193] width 125 height 15
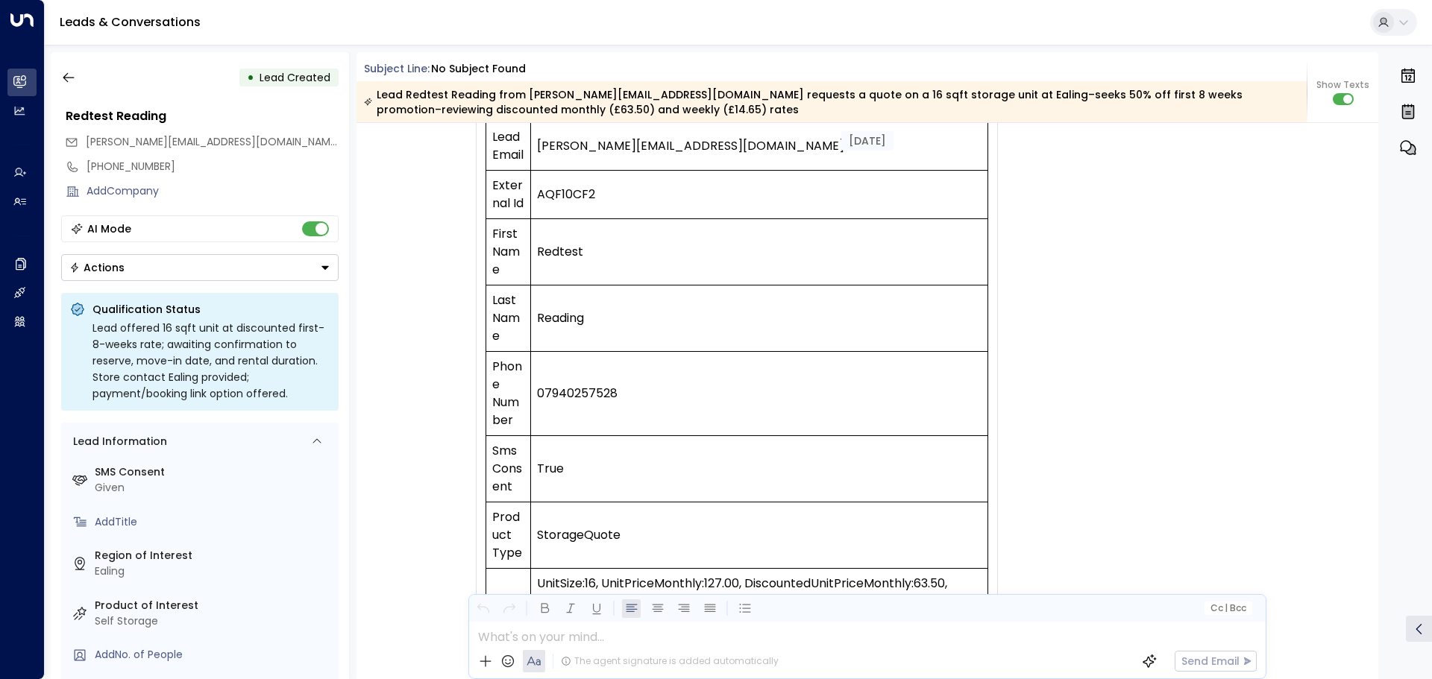
scroll to position [5299, 0]
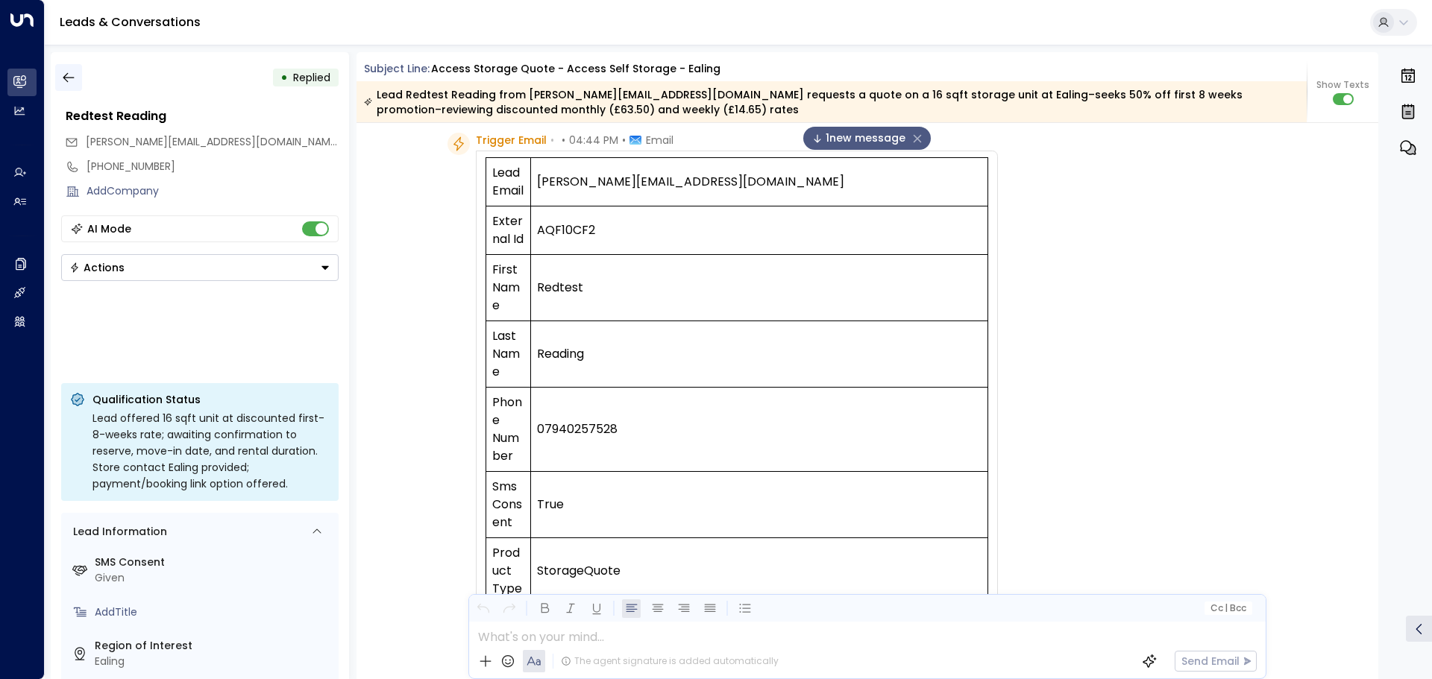
click at [71, 82] on icon "button" at bounding box center [68, 77] width 15 height 15
